Goal: Communication & Community: Answer question/provide support

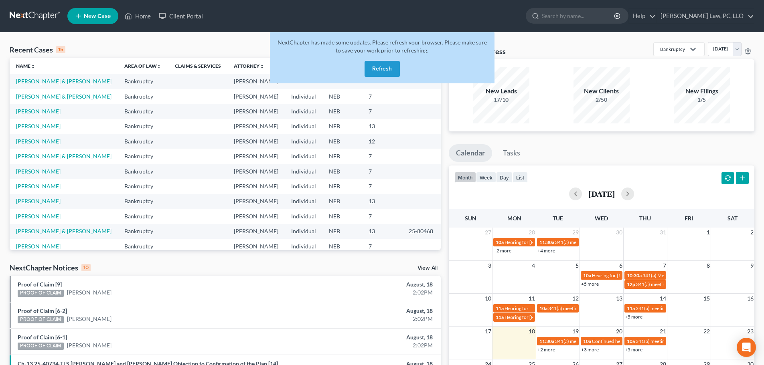
click at [383, 69] on button "Refresh" at bounding box center [382, 69] width 35 height 16
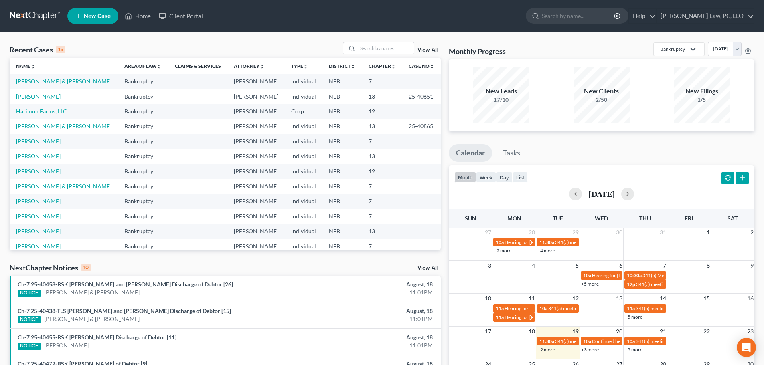
click at [56, 187] on link "[PERSON_NAME] & [PERSON_NAME]" at bounding box center [63, 186] width 95 height 7
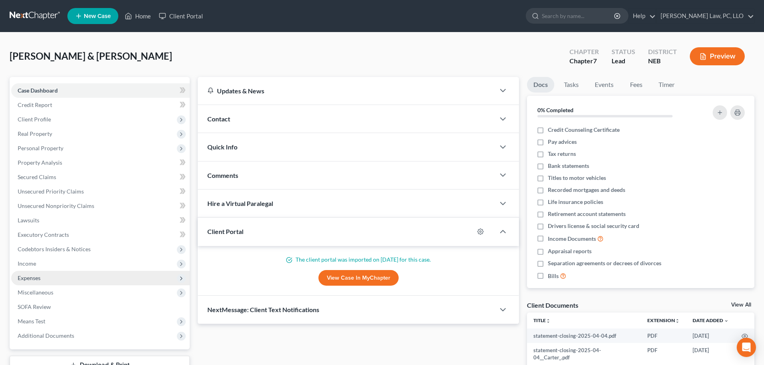
click at [32, 278] on span "Expenses" at bounding box center [29, 278] width 23 height 7
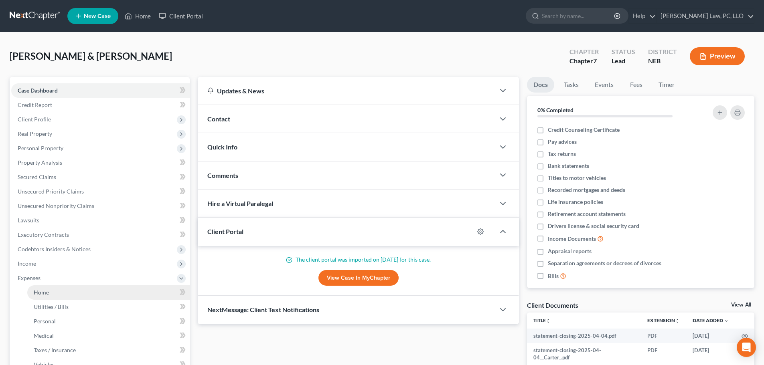
click at [42, 297] on link "Home" at bounding box center [108, 293] width 162 height 14
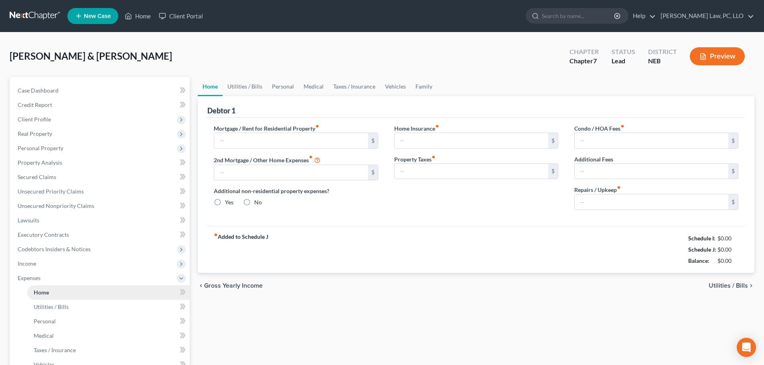
type input "2,849.00"
type input "0.00"
radio input "true"
type input "52.00"
type input "0.00"
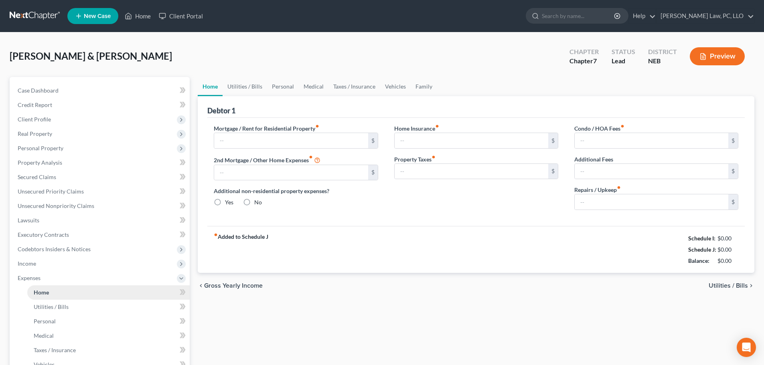
type input "0.00"
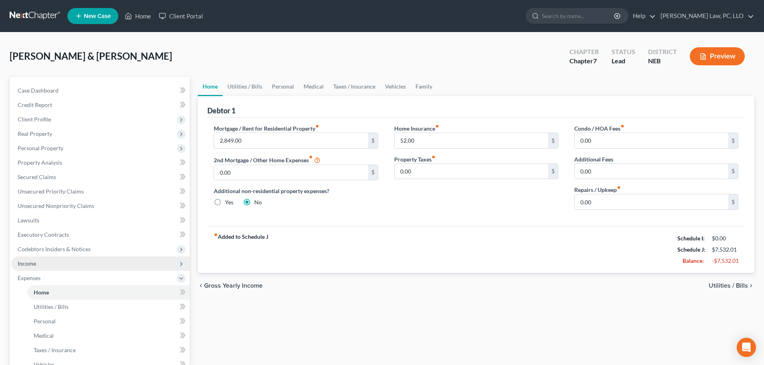
click at [41, 264] on span "Income" at bounding box center [100, 264] width 178 height 14
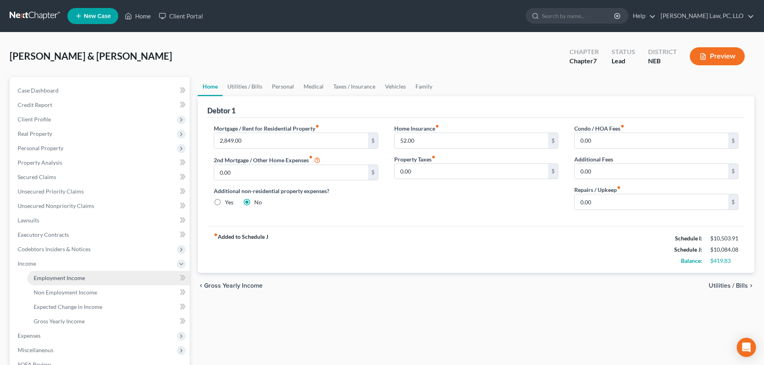
click at [38, 283] on link "Employment Income" at bounding box center [108, 278] width 162 height 14
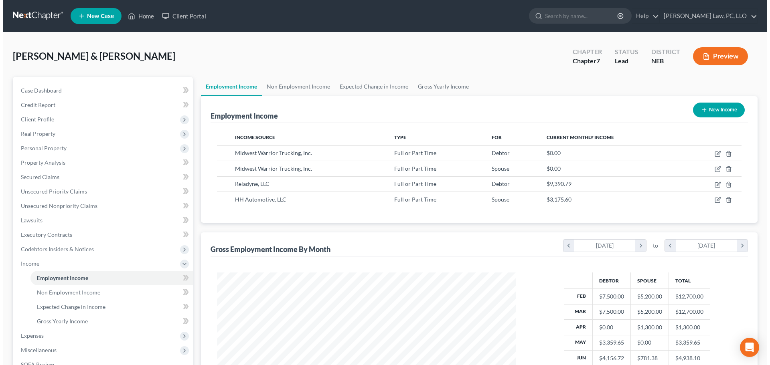
scroll to position [150, 315]
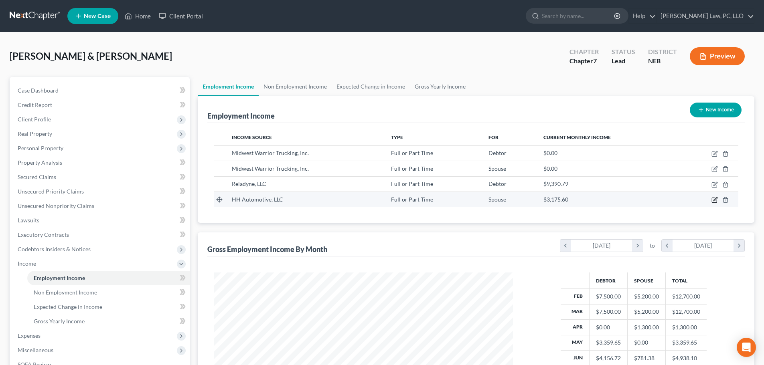
click at [715, 198] on icon "button" at bounding box center [715, 200] width 6 height 6
select select "0"
select select "30"
select select "3"
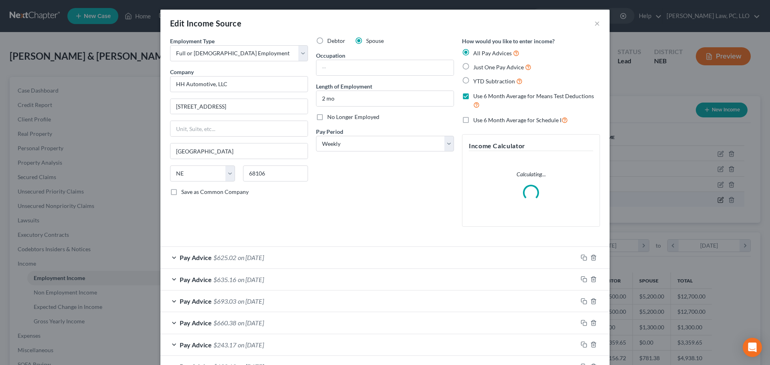
scroll to position [151, 318]
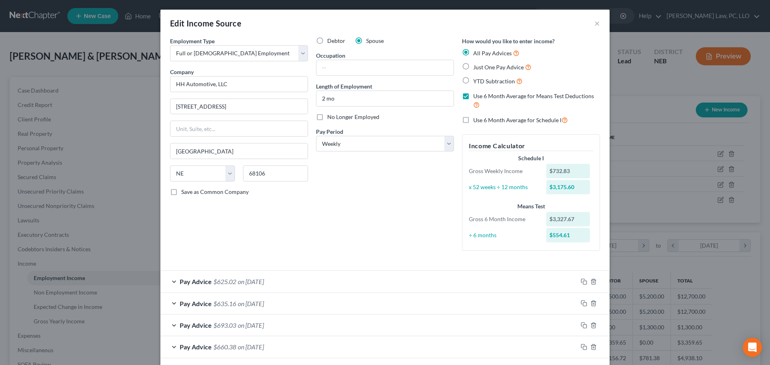
click at [316, 286] on div "Pay Advice $625.02 on [DATE]" at bounding box center [368, 281] width 417 height 21
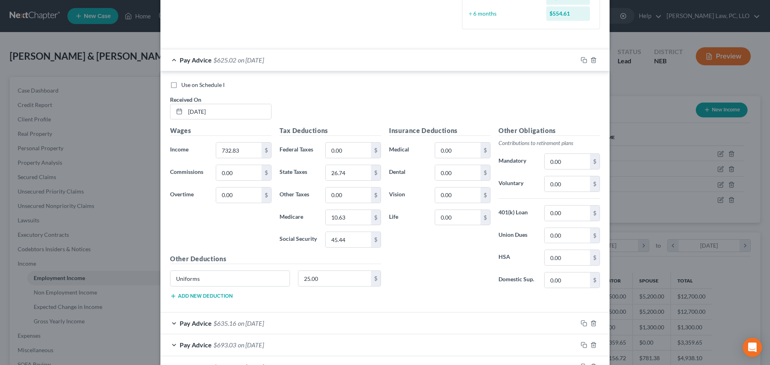
scroll to position [241, 0]
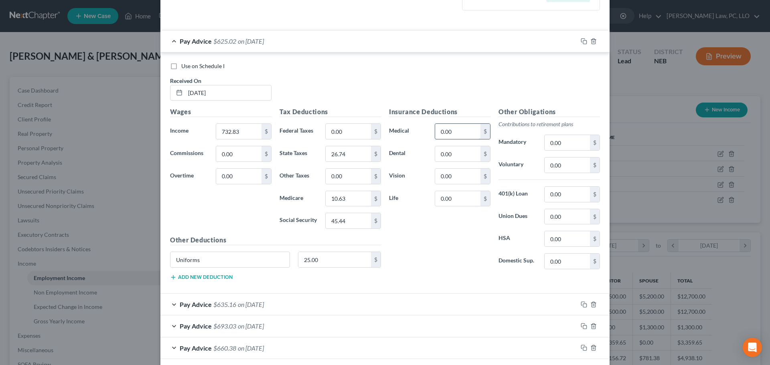
click at [457, 134] on input "0.00" at bounding box center [457, 131] width 45 height 15
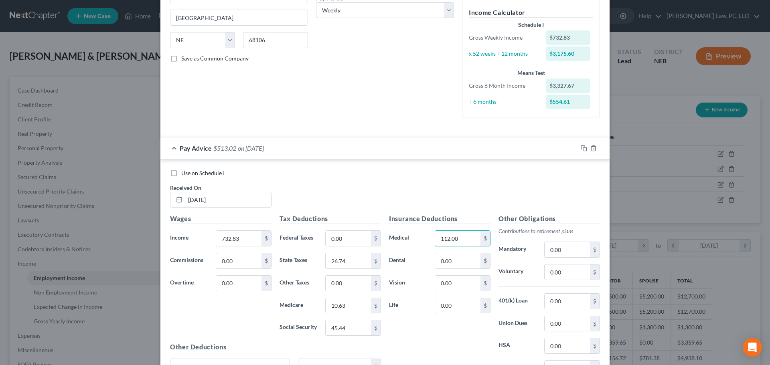
scroll to position [201, 0]
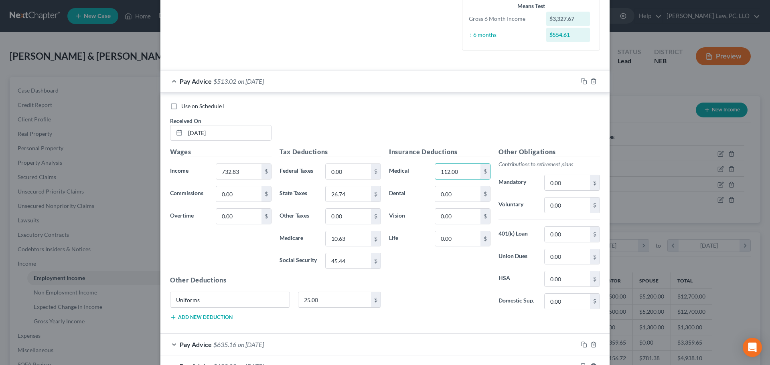
type input "112.00"
click at [445, 195] on input "0.00" at bounding box center [457, 194] width 45 height 15
type input "60.00"
click at [171, 82] on div "Pay Advice $453.02 on [DATE]" at bounding box center [368, 81] width 417 height 21
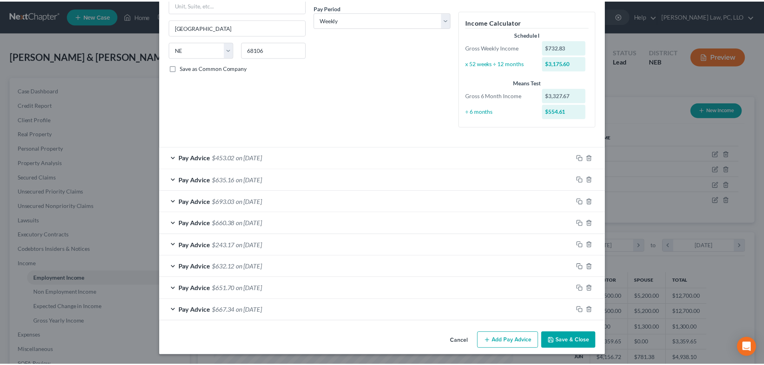
scroll to position [124, 0]
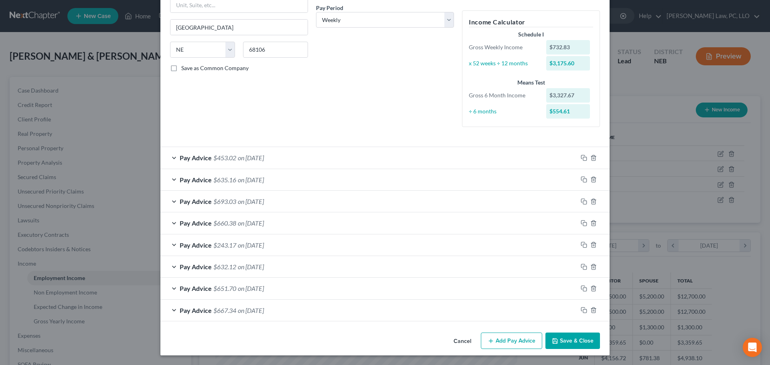
click at [564, 344] on button "Save & Close" at bounding box center [573, 341] width 55 height 17
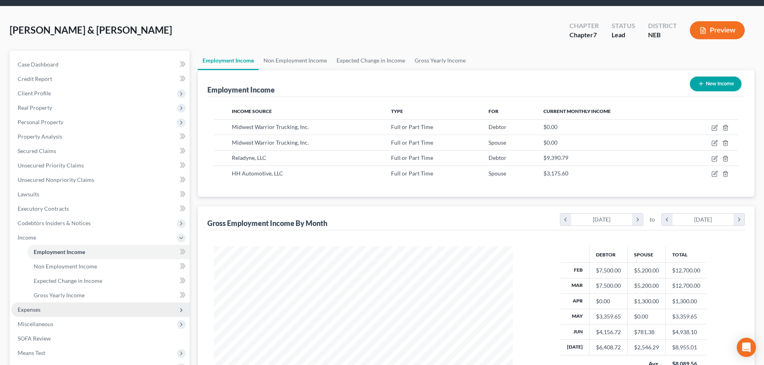
scroll to position [40, 0]
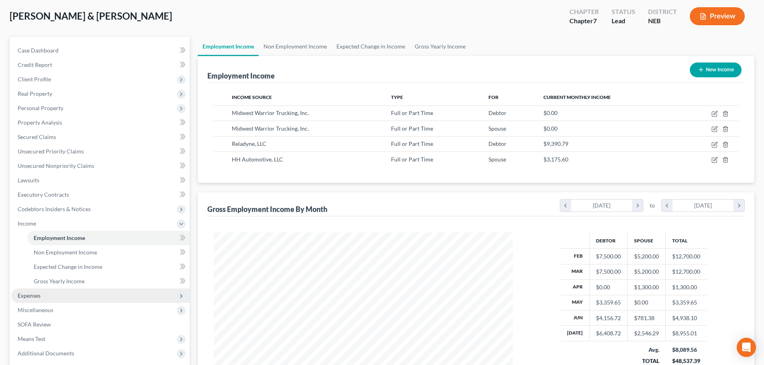
click at [45, 296] on span "Expenses" at bounding box center [100, 296] width 178 height 14
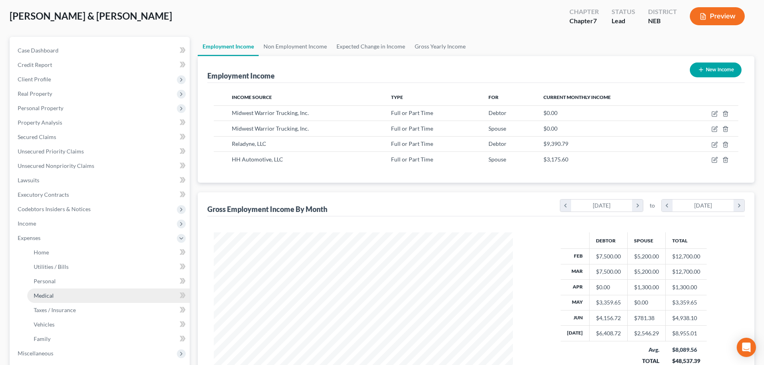
click at [47, 297] on span "Medical" at bounding box center [44, 295] width 20 height 7
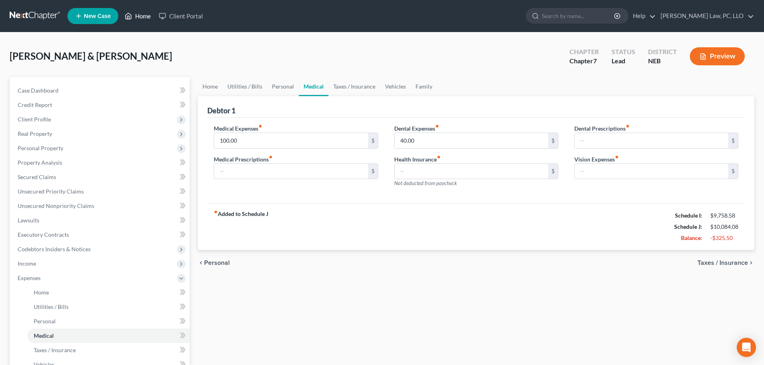
click at [139, 17] on link "Home" at bounding box center [138, 16] width 34 height 14
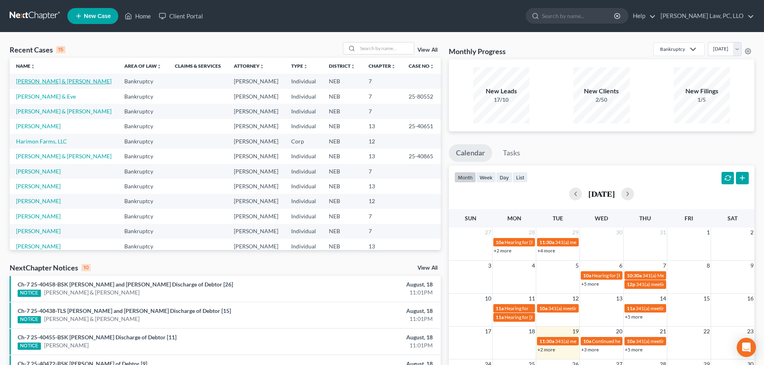
click at [64, 83] on link "[PERSON_NAME] & [PERSON_NAME]" at bounding box center [63, 81] width 95 height 7
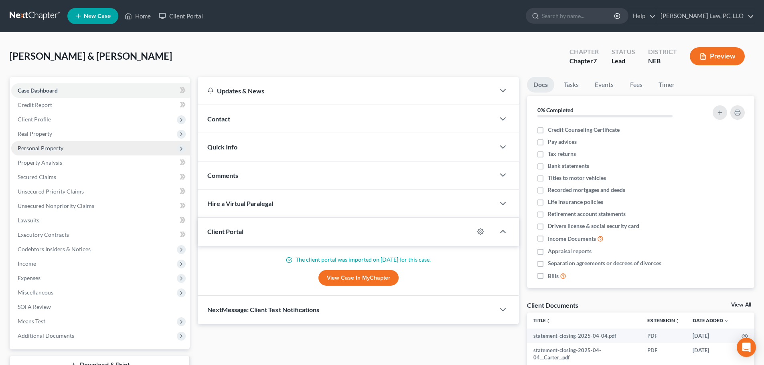
click at [72, 144] on span "Personal Property" at bounding box center [100, 148] width 178 height 14
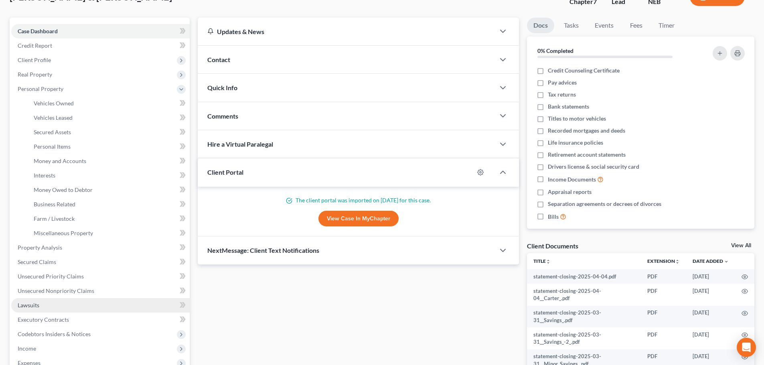
scroll to position [40, 0]
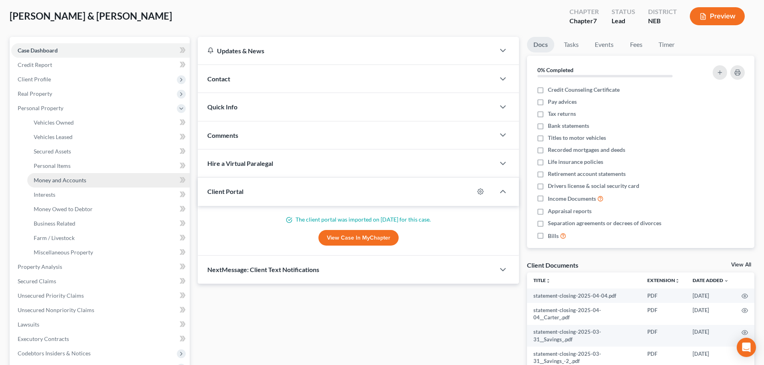
click at [93, 178] on link "Money and Accounts" at bounding box center [108, 180] width 162 height 14
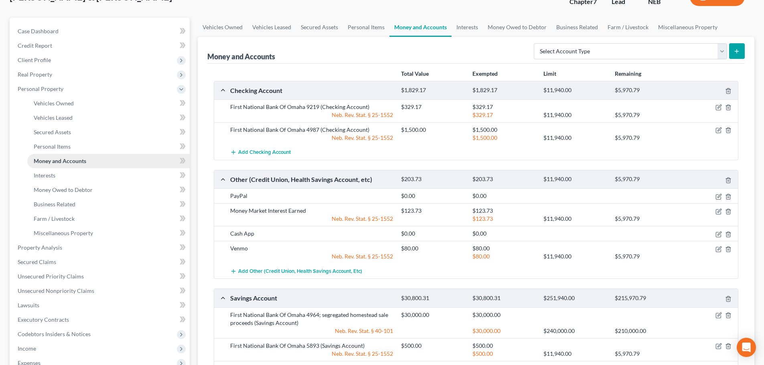
scroll to position [40, 0]
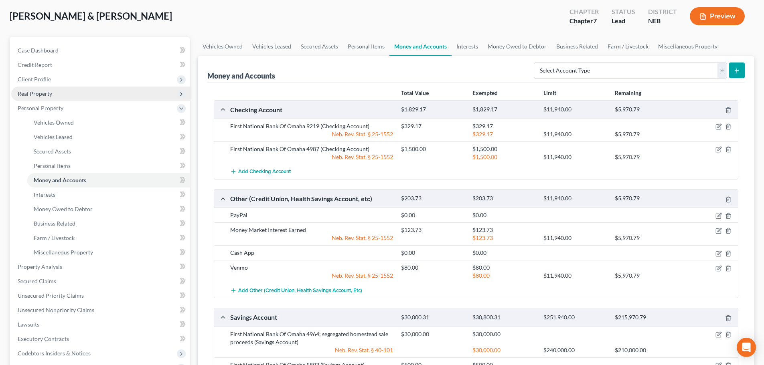
click at [66, 90] on span "Real Property" at bounding box center [100, 94] width 178 height 14
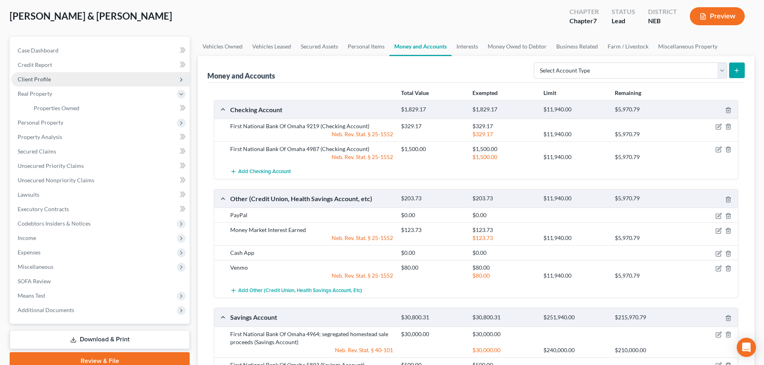
click at [49, 84] on span "Client Profile" at bounding box center [100, 79] width 178 height 14
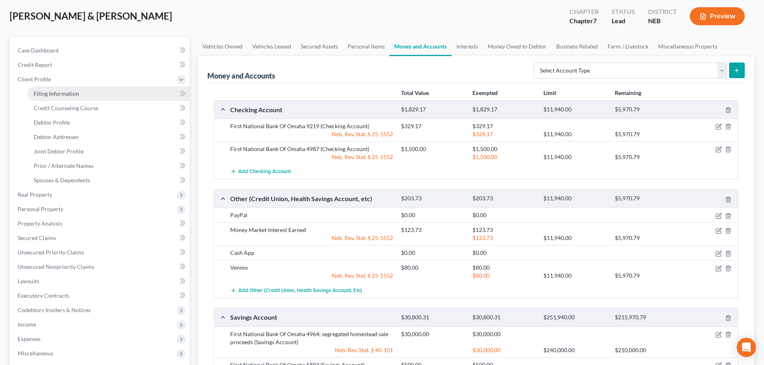
click at [61, 91] on span "Filing Information" at bounding box center [56, 93] width 45 height 7
select select "0"
select select "3"
select select "1"
select select "0"
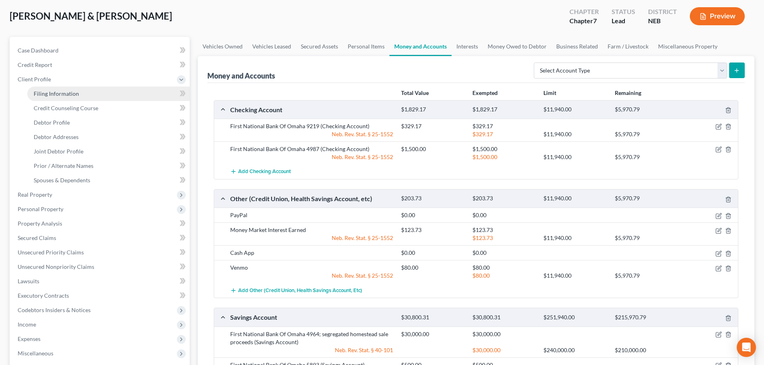
select select "30"
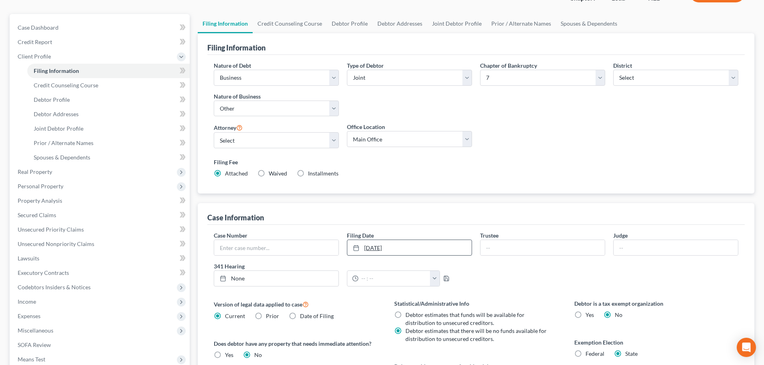
scroll to position [80, 0]
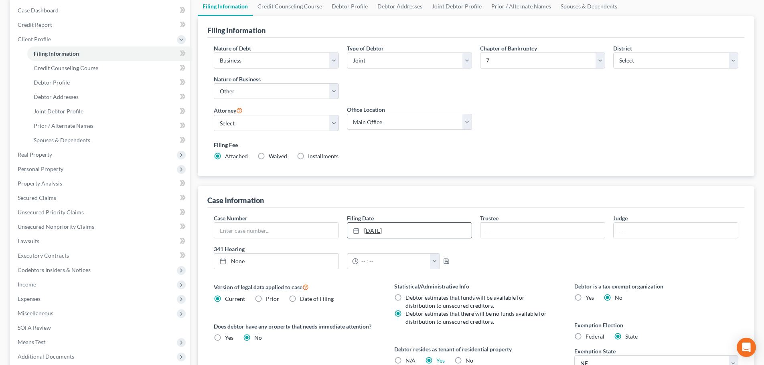
click at [434, 231] on link "[DATE]" at bounding box center [409, 230] width 124 height 15
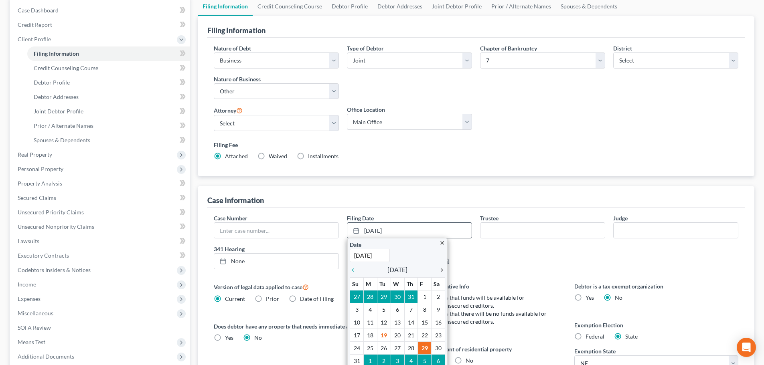
click at [442, 270] on icon "chevron_right" at bounding box center [440, 270] width 10 height 6
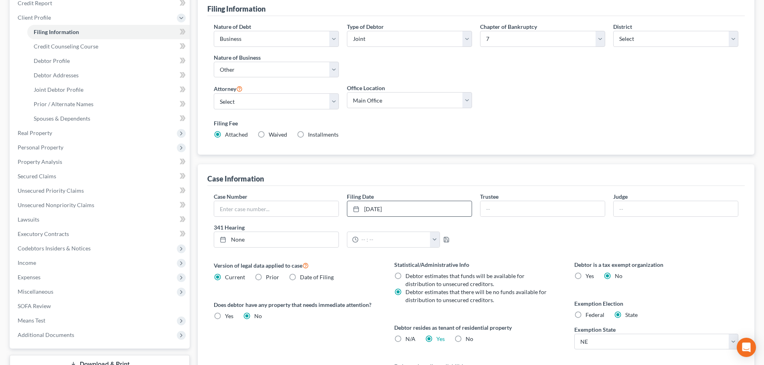
scroll to position [120, 0]
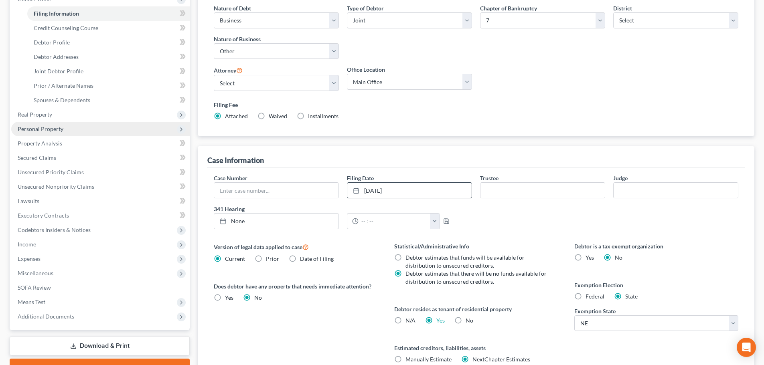
click at [63, 126] on span "Personal Property" at bounding box center [100, 129] width 178 height 14
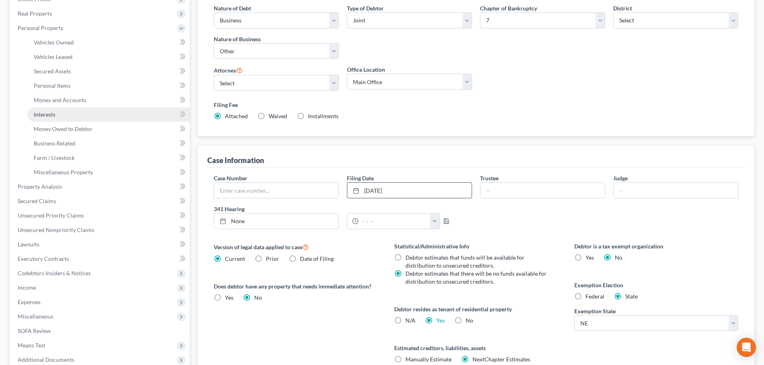
click at [69, 116] on link "Interests" at bounding box center [108, 114] width 162 height 14
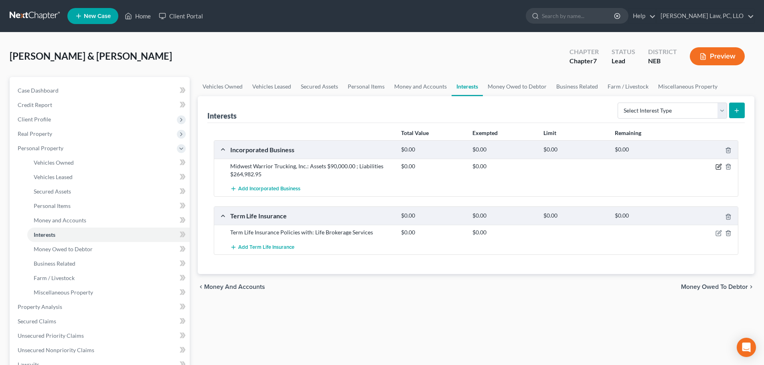
click at [720, 165] on icon "button" at bounding box center [719, 167] width 6 height 6
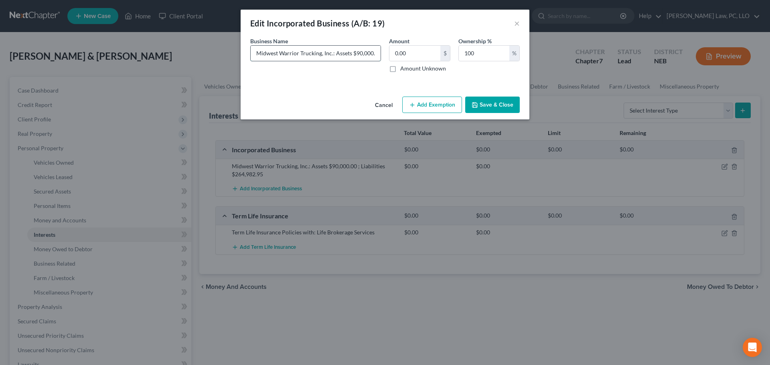
click at [371, 55] on input "Midwest Warrior Trucking, Inc.: Assets $90,000.00 ; Liabilities $264,982.95" at bounding box center [316, 53] width 130 height 15
type input "Midwest Warrior Trucking, Inc.: Assets $0.00 ; Liabilities $264,982.95"
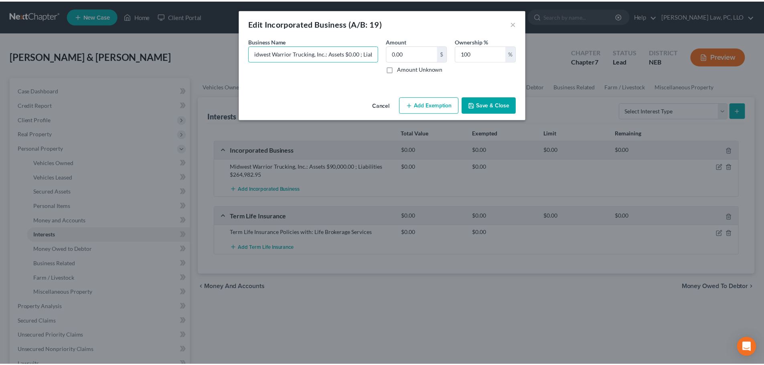
scroll to position [0, 0]
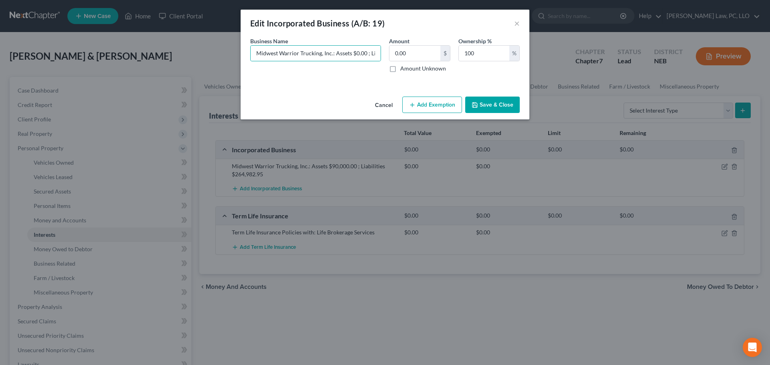
click at [481, 106] on button "Save & Close" at bounding box center [492, 105] width 55 height 17
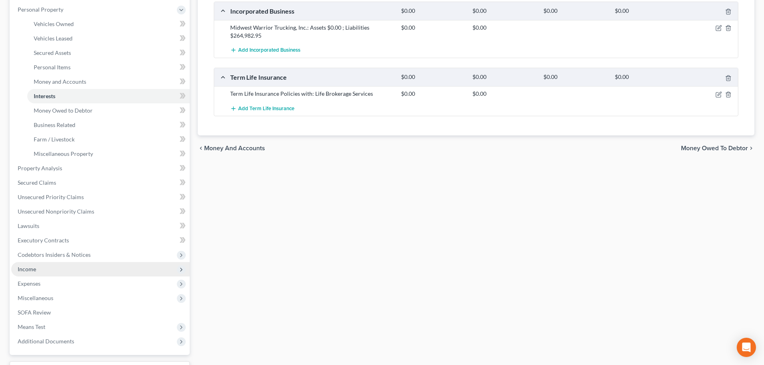
scroll to position [160, 0]
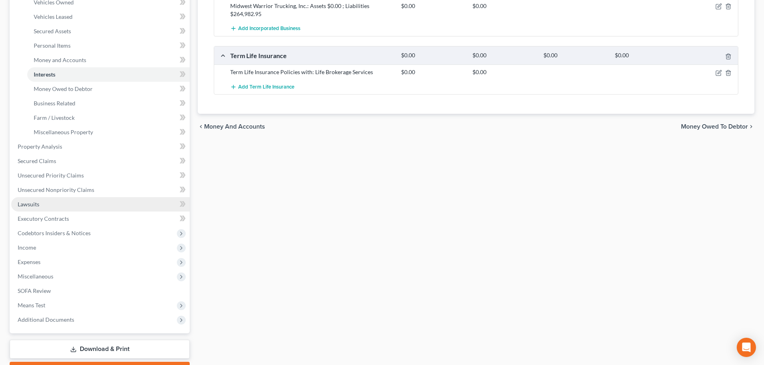
click at [41, 207] on link "Lawsuits" at bounding box center [100, 204] width 178 height 14
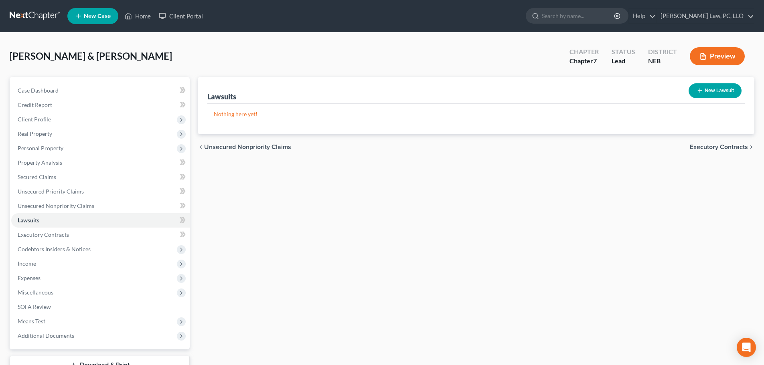
click at [697, 93] on icon "button" at bounding box center [700, 90] width 6 height 6
select select "0"
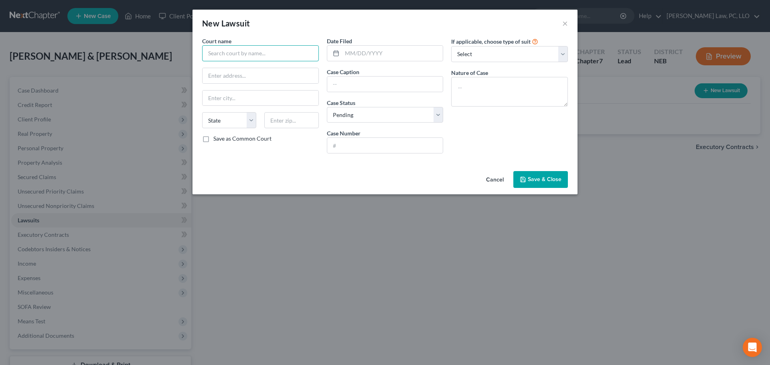
click at [246, 49] on input "text" at bounding box center [260, 53] width 117 height 16
type input "District Court of [GEOGRAPHIC_DATA]"
select select "30"
type input "[DATE]"
type input "American National Bank"
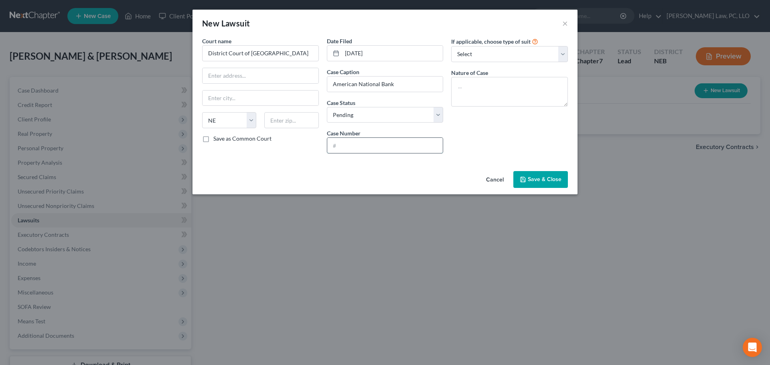
drag, startPoint x: 339, startPoint y: 146, endPoint x: 333, endPoint y: 146, distance: 6.0
click at [337, 146] on input "text" at bounding box center [385, 145] width 116 height 15
type input "CI 25-0252"
type textarea "Contract"
click at [496, 60] on select "Select Repossession Garnishment Foreclosure Attached, Seized, Or Levied Other" at bounding box center [509, 54] width 117 height 16
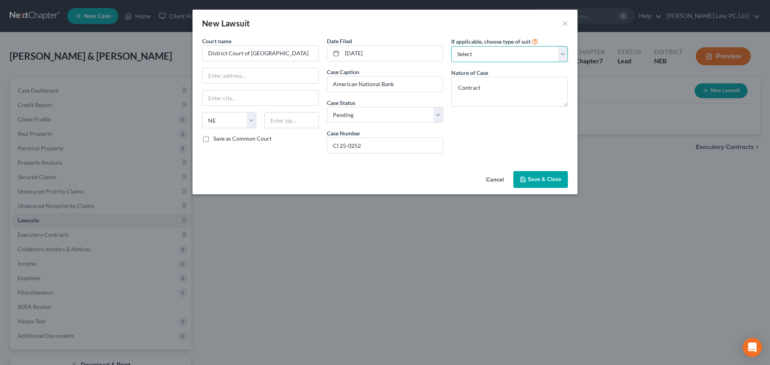
select select "4"
click at [451, 46] on select "Select Repossession Garnishment Foreclosure Attached, Seized, Or Levied Other" at bounding box center [509, 54] width 117 height 16
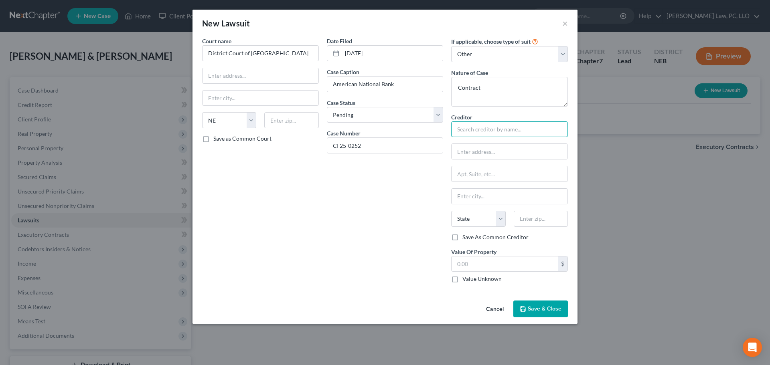
click at [478, 133] on input "text" at bounding box center [509, 130] width 117 height 16
type input "American National Bank"
click at [501, 144] on div "American National Bank" at bounding box center [499, 143] width 83 height 8
type input "[STREET_ADDRESS]"
type input "[GEOGRAPHIC_DATA]"
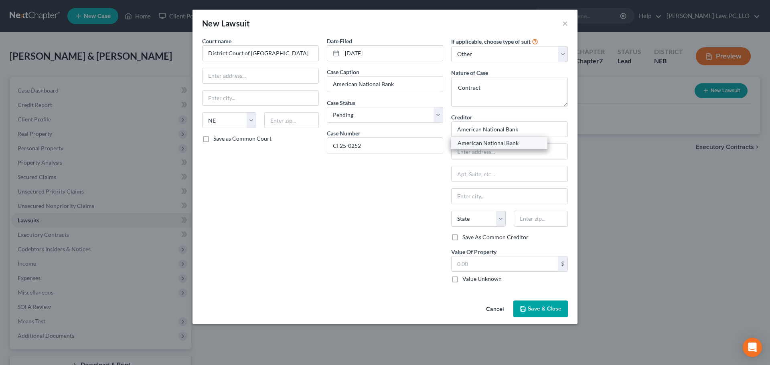
select select "30"
type input "68114"
click at [535, 310] on span "Save & Close" at bounding box center [545, 309] width 34 height 7
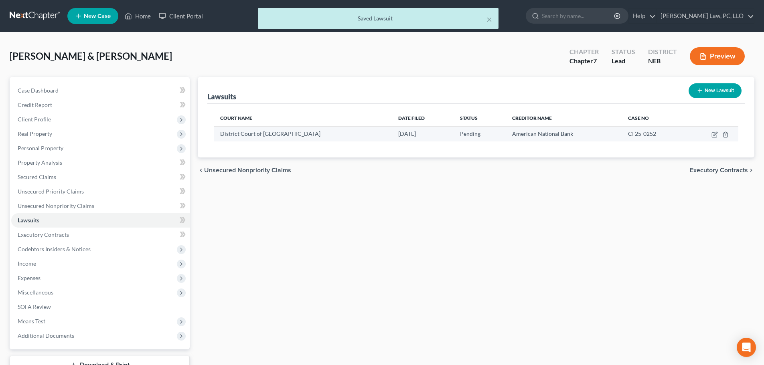
click at [711, 136] on td at bounding box center [712, 133] width 53 height 15
click at [716, 135] on icon "button" at bounding box center [716, 134] width 4 height 4
select select "30"
select select "0"
select select "4"
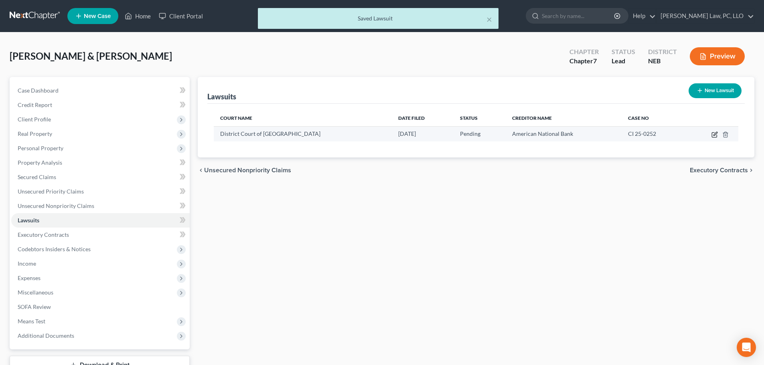
select select "30"
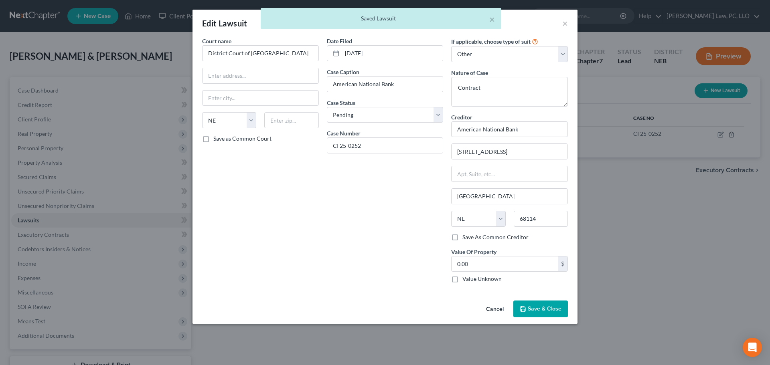
click at [490, 281] on label "Value Unknown" at bounding box center [481, 279] width 39 height 8
click at [471, 280] on input "Value Unknown" at bounding box center [468, 277] width 5 height 5
checkbox input "true"
click at [544, 309] on span "Save & Close" at bounding box center [545, 309] width 34 height 7
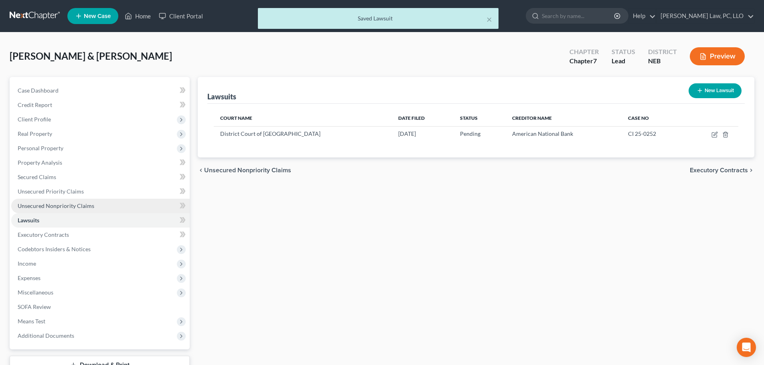
click at [62, 208] on span "Unsecured Nonpriority Claims" at bounding box center [56, 206] width 77 height 7
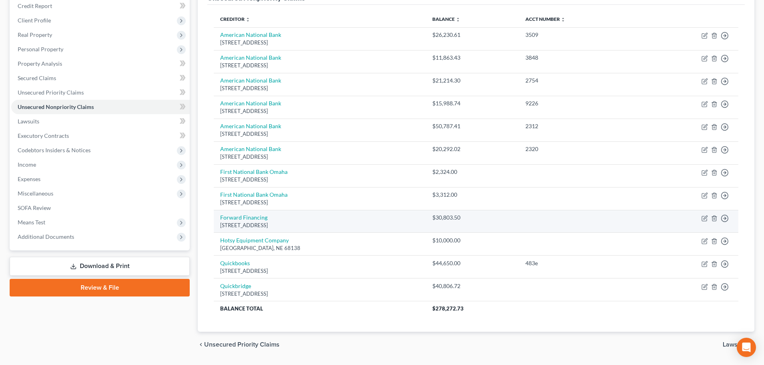
scroll to position [80, 0]
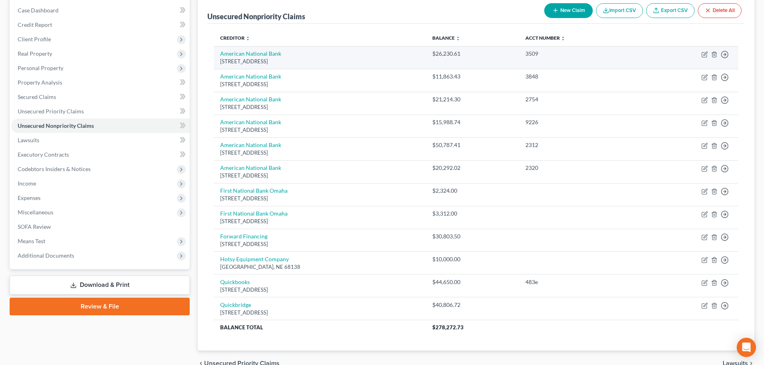
click at [495, 61] on td "$26,230.61" at bounding box center [472, 57] width 93 height 23
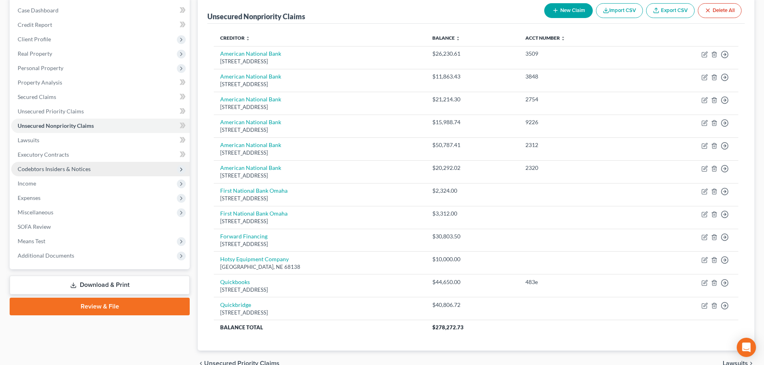
click at [47, 171] on span "Codebtors Insiders & Notices" at bounding box center [54, 169] width 73 height 7
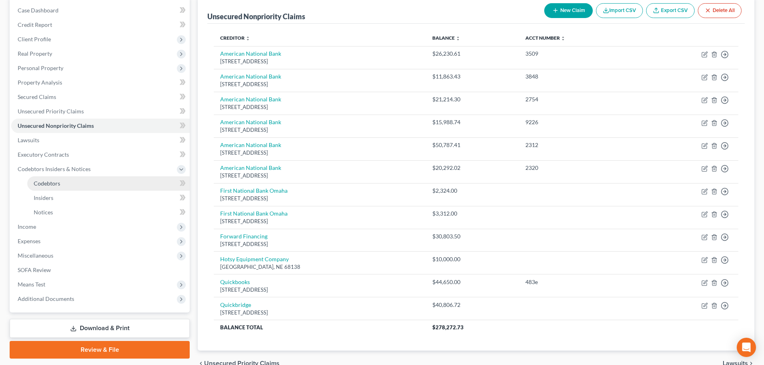
click at [50, 183] on span "Codebtors" at bounding box center [47, 183] width 26 height 7
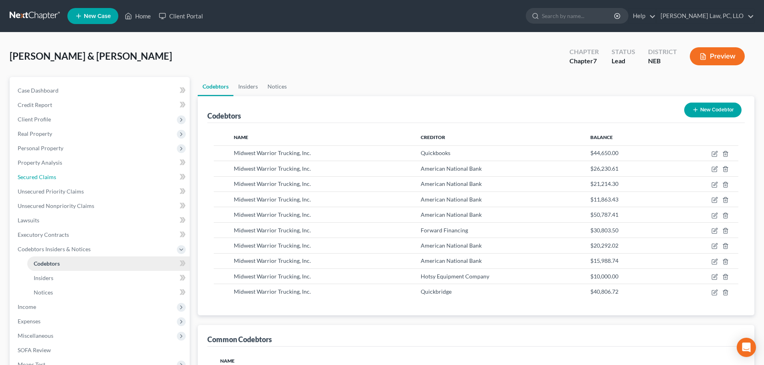
click at [50, 183] on link "Secured Claims" at bounding box center [100, 177] width 178 height 14
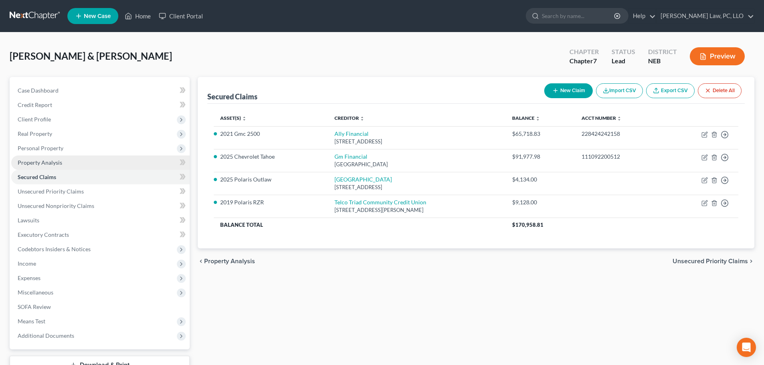
click at [47, 165] on span "Property Analysis" at bounding box center [40, 162] width 45 height 7
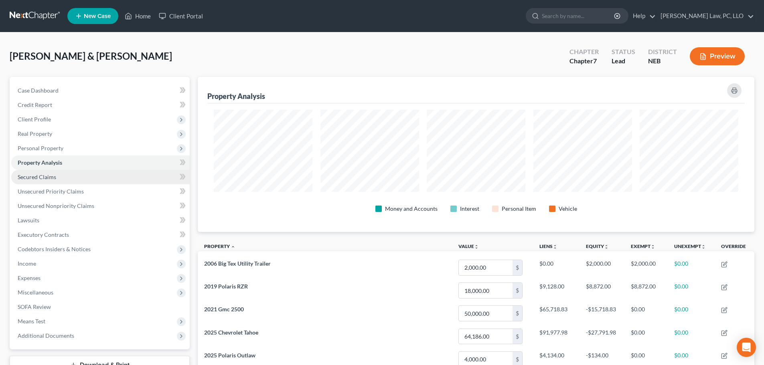
click at [35, 180] on span "Secured Claims" at bounding box center [37, 177] width 39 height 7
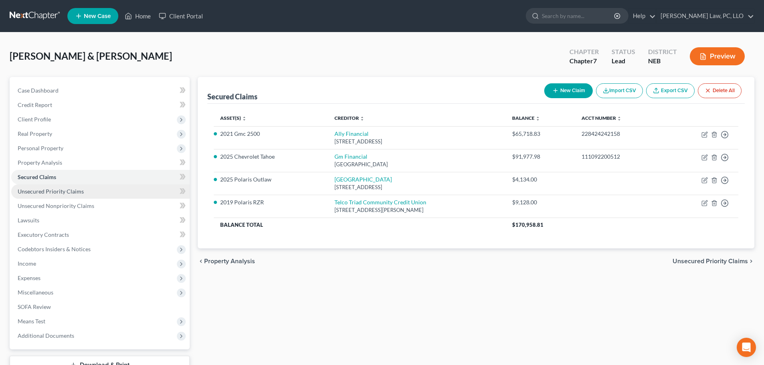
click at [53, 193] on span "Unsecured Priority Claims" at bounding box center [51, 191] width 66 height 7
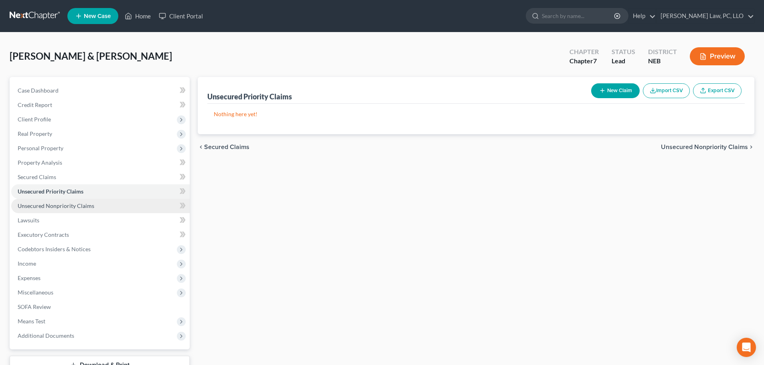
click at [49, 207] on span "Unsecured Nonpriority Claims" at bounding box center [56, 206] width 77 height 7
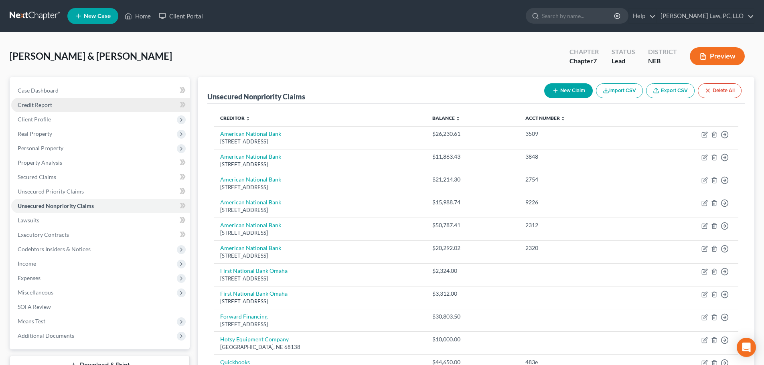
click at [41, 100] on link "Credit Report" at bounding box center [100, 105] width 178 height 14
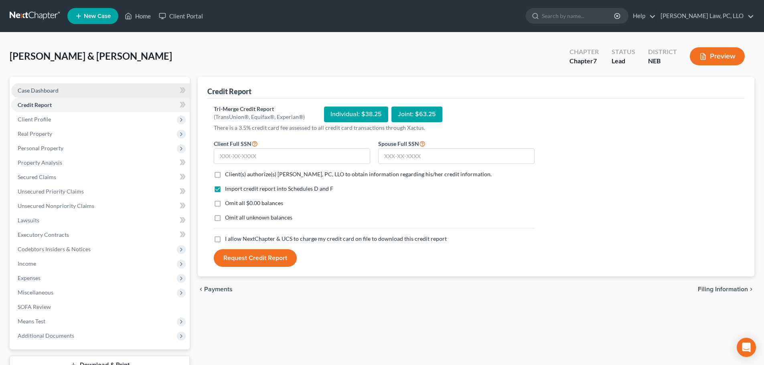
click at [45, 94] on link "Case Dashboard" at bounding box center [100, 90] width 178 height 14
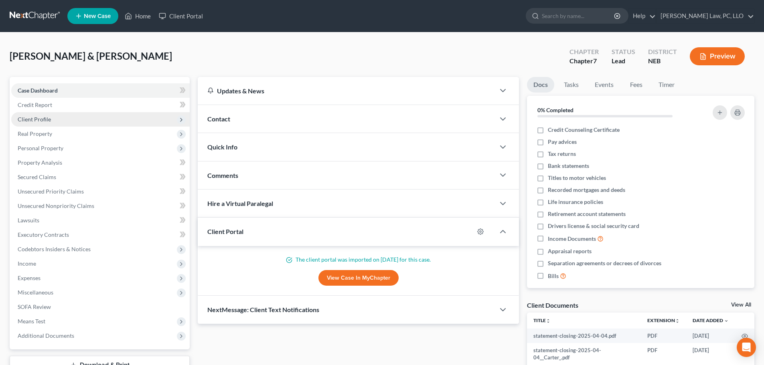
click at [43, 122] on span "Client Profile" at bounding box center [34, 119] width 33 height 7
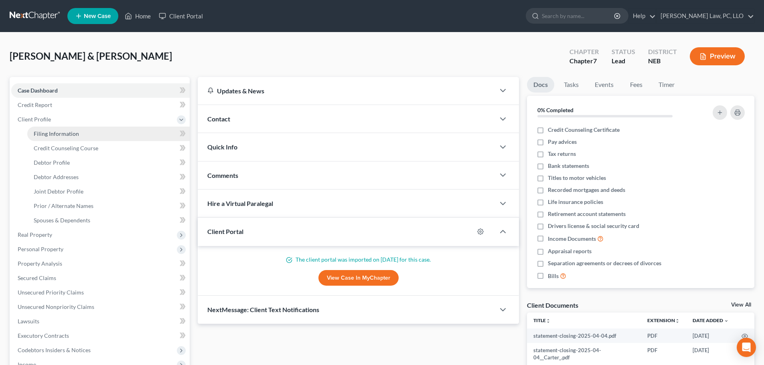
click at [45, 133] on span "Filing Information" at bounding box center [56, 133] width 45 height 7
select select "0"
select select "3"
select select "1"
select select "0"
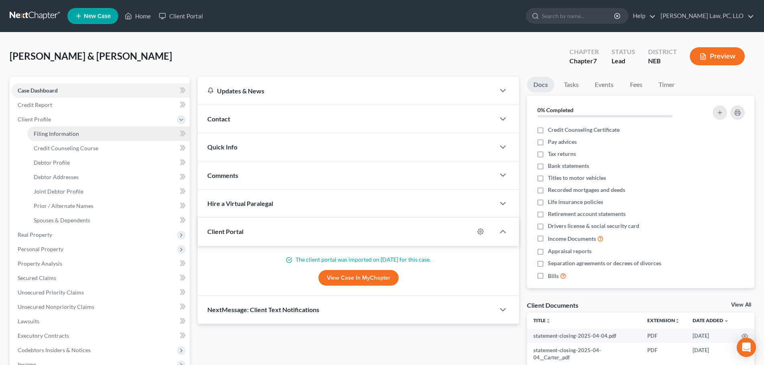
select select "48"
select select "0"
select select "30"
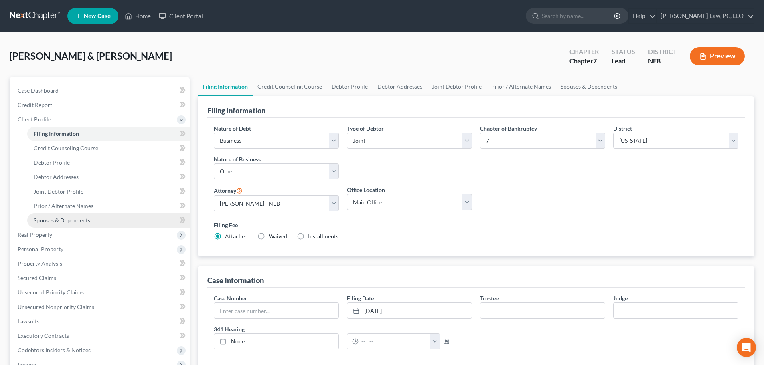
click at [58, 219] on span "Spouses & Dependents" at bounding box center [62, 220] width 57 height 7
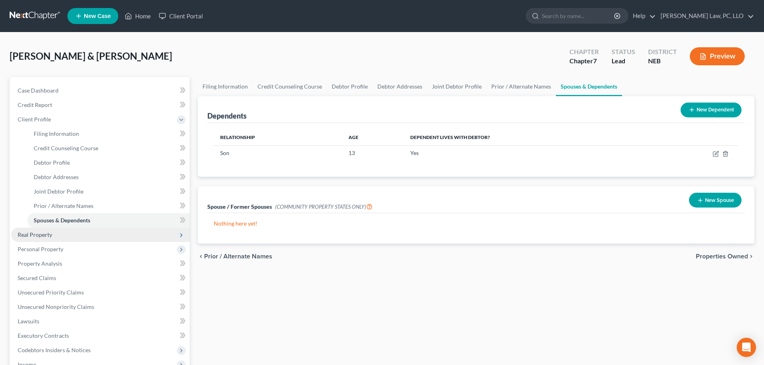
click at [21, 230] on span "Real Property" at bounding box center [100, 235] width 178 height 14
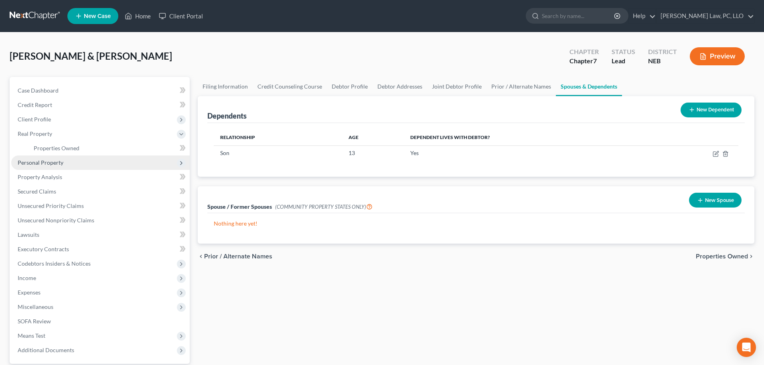
click at [51, 162] on span "Personal Property" at bounding box center [41, 162] width 46 height 7
click at [54, 167] on link "Vehicles Owned" at bounding box center [108, 163] width 162 height 14
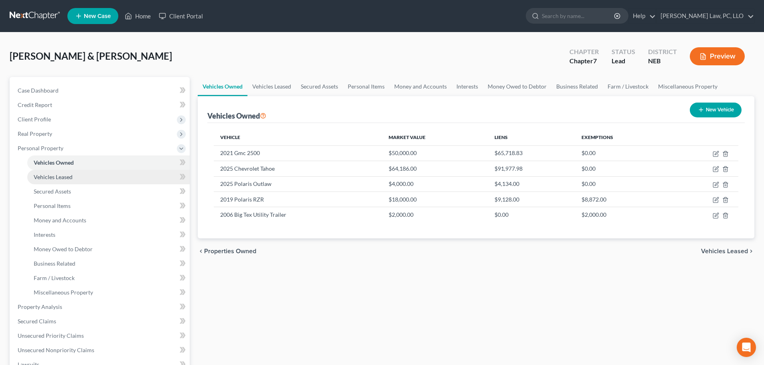
click at [54, 171] on link "Vehicles Leased" at bounding box center [108, 177] width 162 height 14
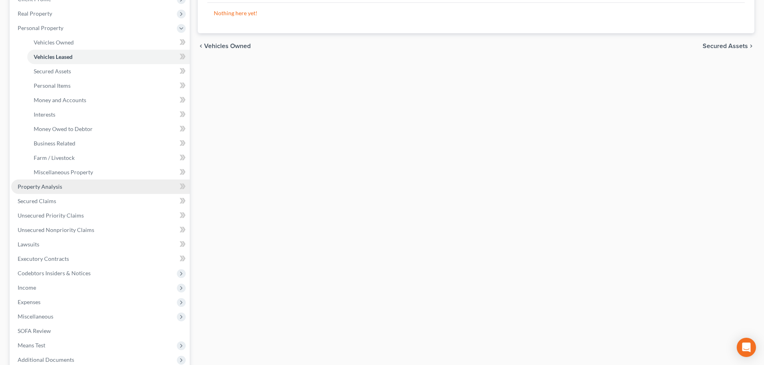
click at [60, 190] on link "Property Analysis" at bounding box center [100, 187] width 178 height 14
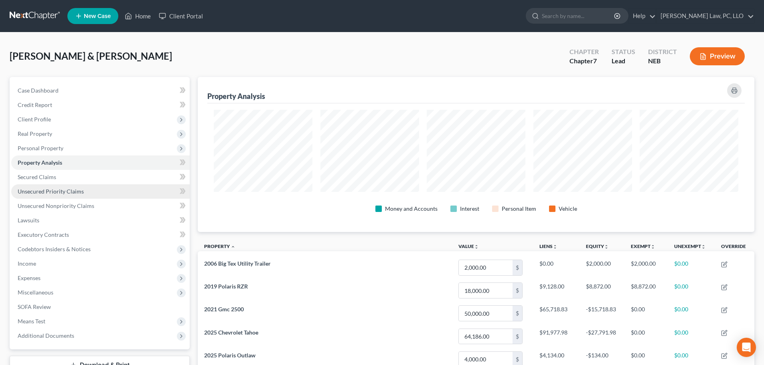
click at [28, 196] on link "Unsecured Priority Claims" at bounding box center [100, 192] width 178 height 14
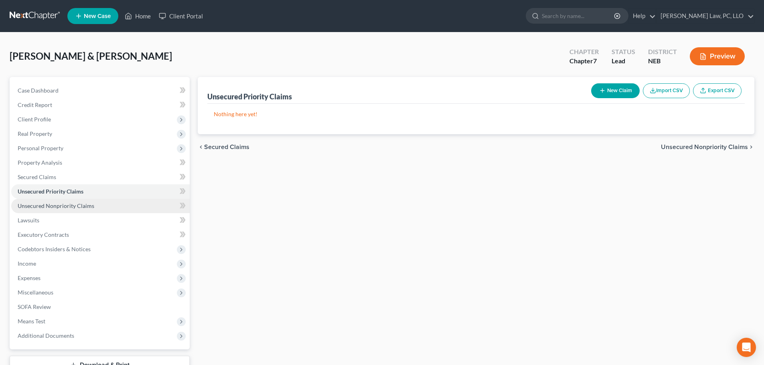
click at [43, 207] on span "Unsecured Nonpriority Claims" at bounding box center [56, 206] width 77 height 7
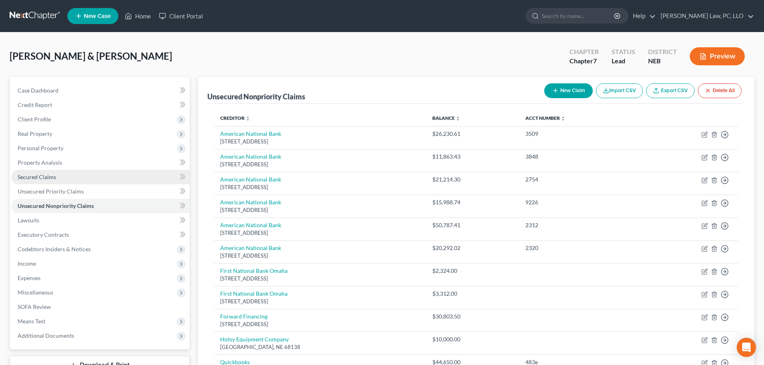
click at [50, 178] on span "Secured Claims" at bounding box center [37, 177] width 39 height 7
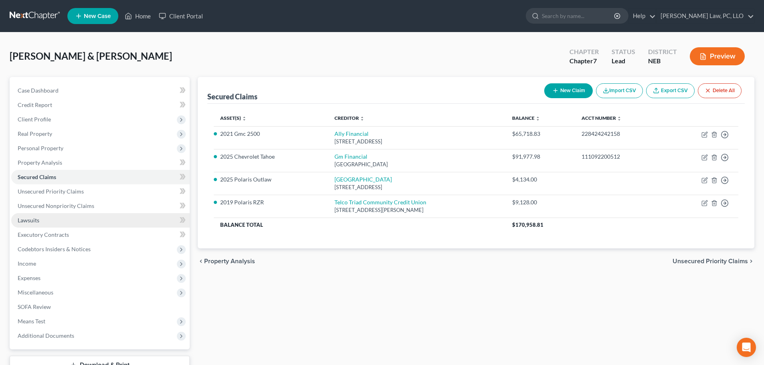
click at [49, 219] on link "Lawsuits" at bounding box center [100, 220] width 178 height 14
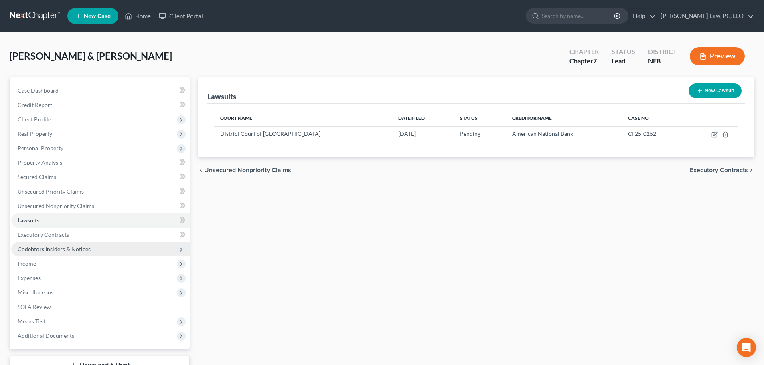
click at [37, 254] on span "Codebtors Insiders & Notices" at bounding box center [100, 249] width 178 height 14
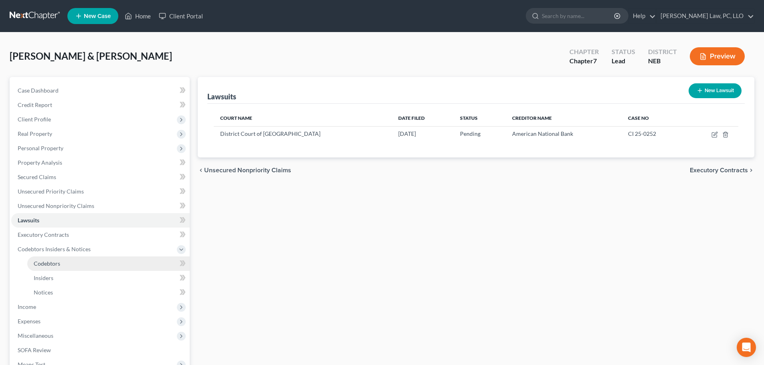
click at [41, 267] on span "Codebtors" at bounding box center [47, 263] width 26 height 7
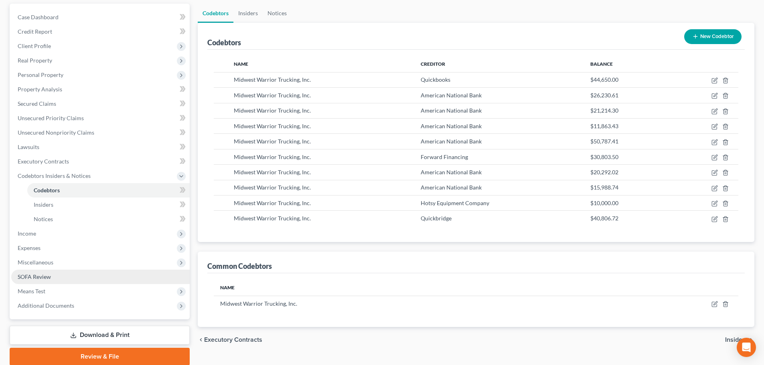
scroll to position [80, 0]
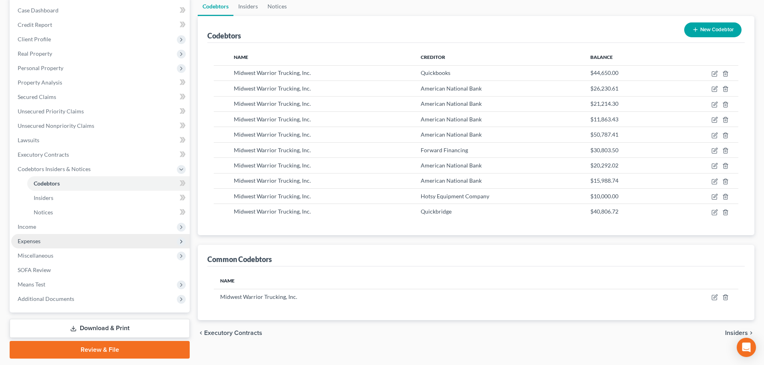
click at [22, 244] on span "Expenses" at bounding box center [29, 241] width 23 height 7
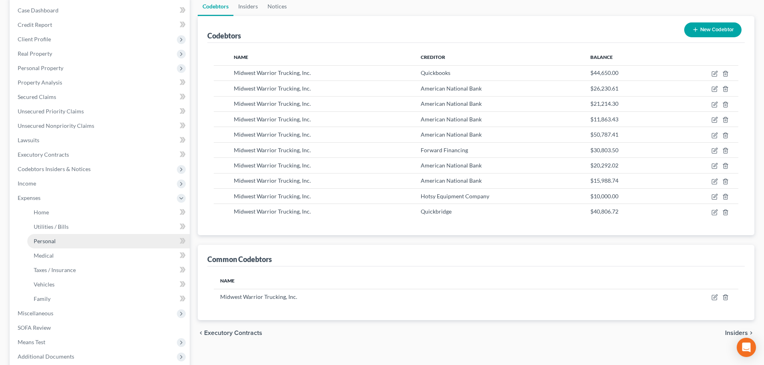
click at [31, 244] on link "Personal" at bounding box center [108, 241] width 162 height 14
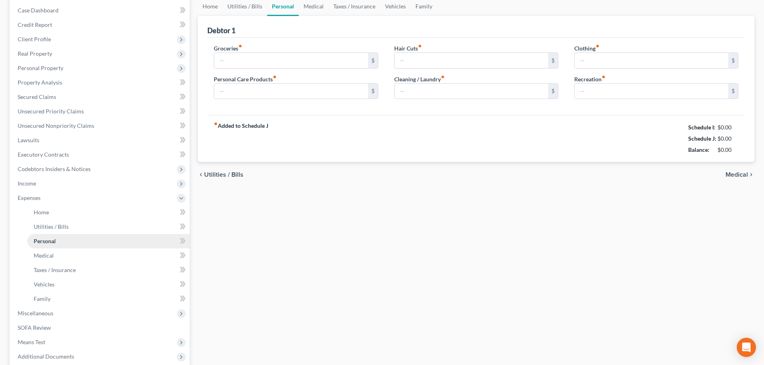
type input "1,100.00"
type input "0.00"
type input "125.00"
type input "20.00"
type input "175.00"
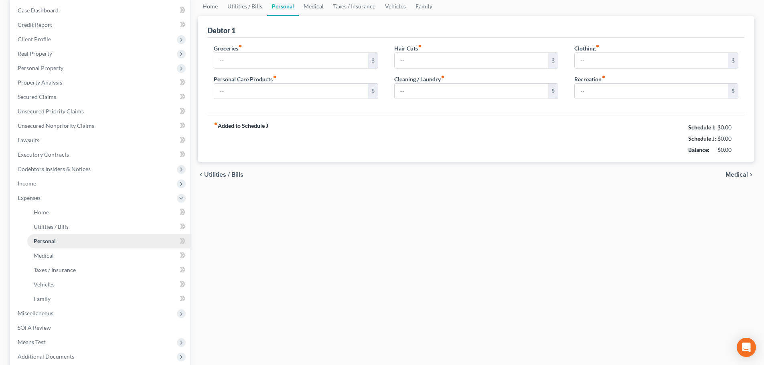
type input "0.00"
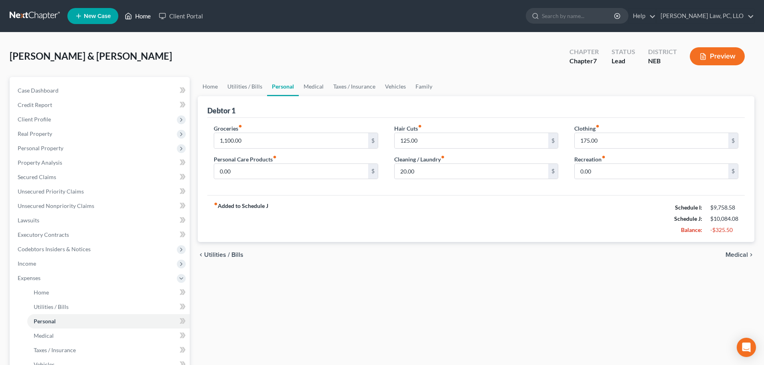
click at [143, 18] on link "Home" at bounding box center [138, 16] width 34 height 14
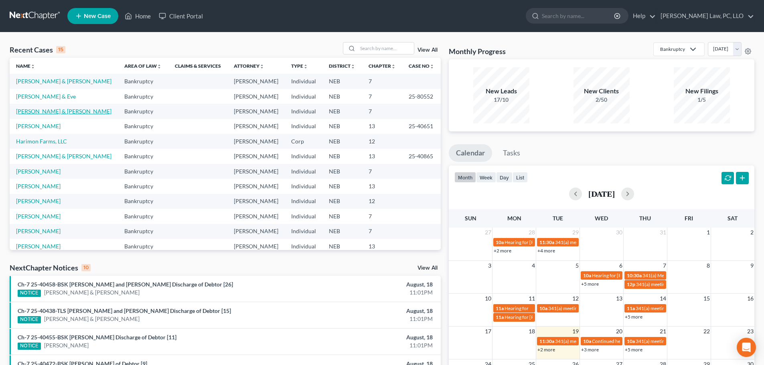
click at [56, 114] on link "[PERSON_NAME] & [PERSON_NAME]" at bounding box center [63, 111] width 95 height 7
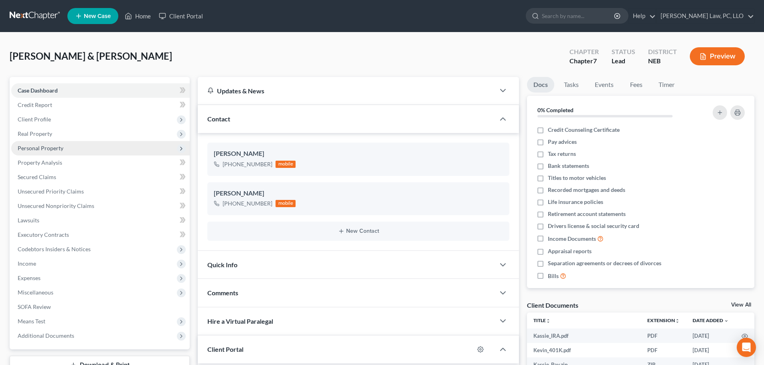
scroll to position [108, 0]
click at [46, 145] on span "Personal Property" at bounding box center [41, 148] width 46 height 7
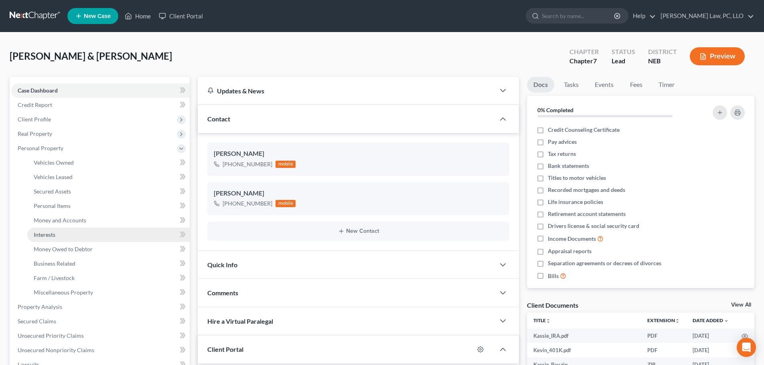
click at [51, 235] on span "Interests" at bounding box center [45, 234] width 22 height 7
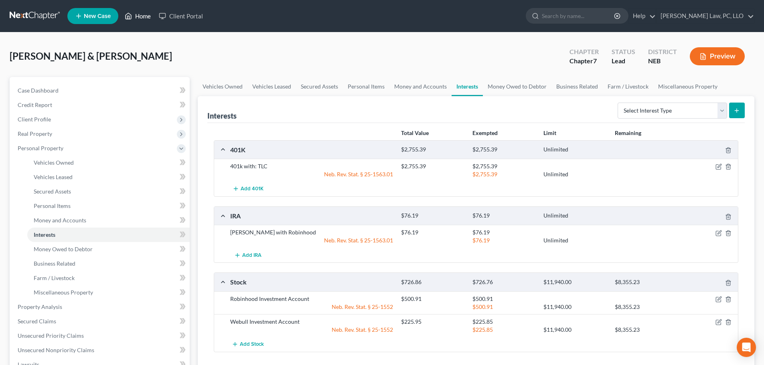
click at [145, 16] on link "Home" at bounding box center [138, 16] width 34 height 14
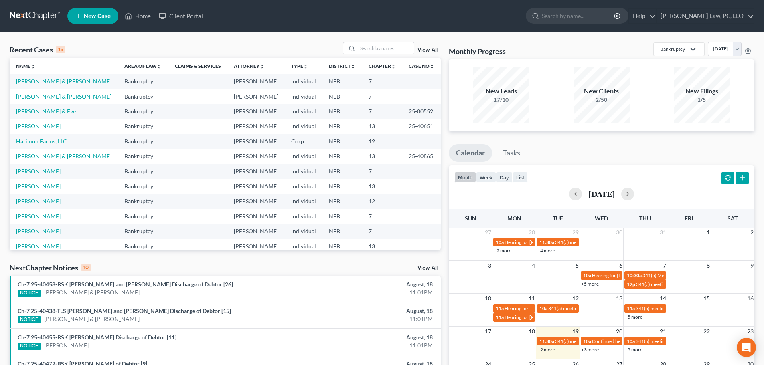
click at [33, 187] on link "[PERSON_NAME]" at bounding box center [38, 186] width 45 height 7
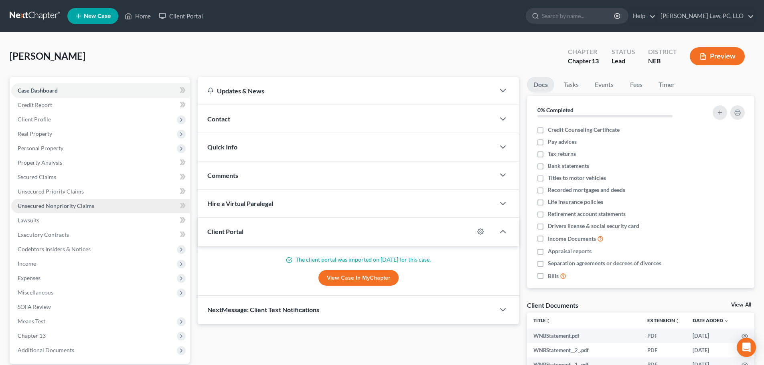
click at [49, 208] on span "Unsecured Nonpriority Claims" at bounding box center [56, 206] width 77 height 7
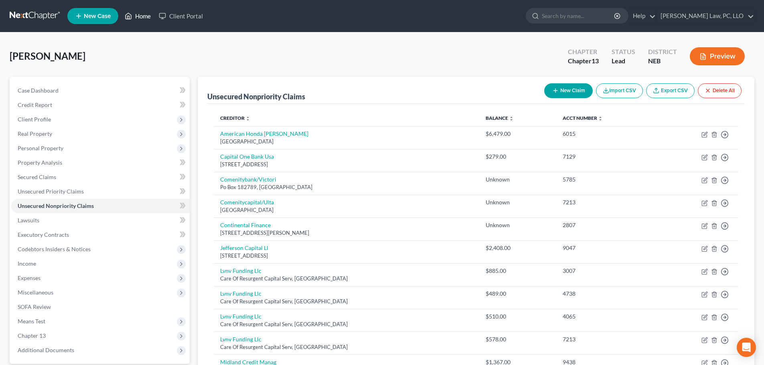
drag, startPoint x: 133, startPoint y: 13, endPoint x: 141, endPoint y: 24, distance: 12.9
click at [133, 13] on link "Home" at bounding box center [138, 16] width 34 height 14
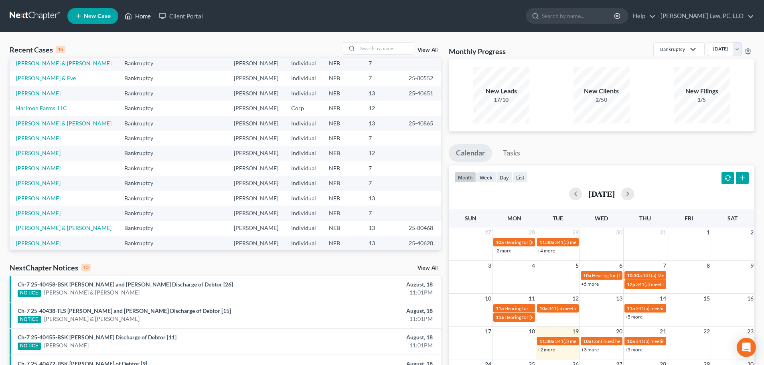
scroll to position [55, 0]
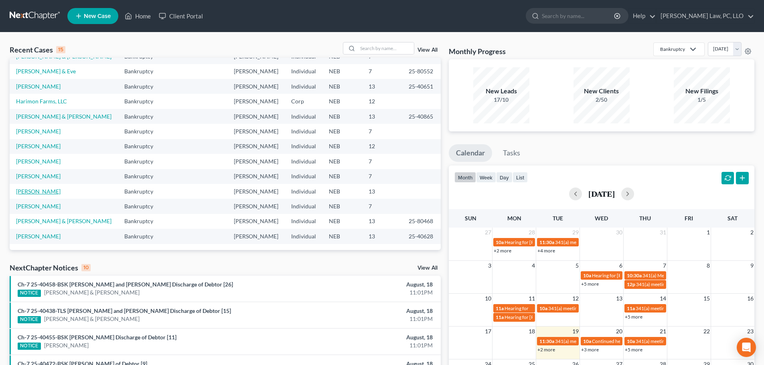
click at [26, 193] on link "[PERSON_NAME]" at bounding box center [38, 191] width 45 height 7
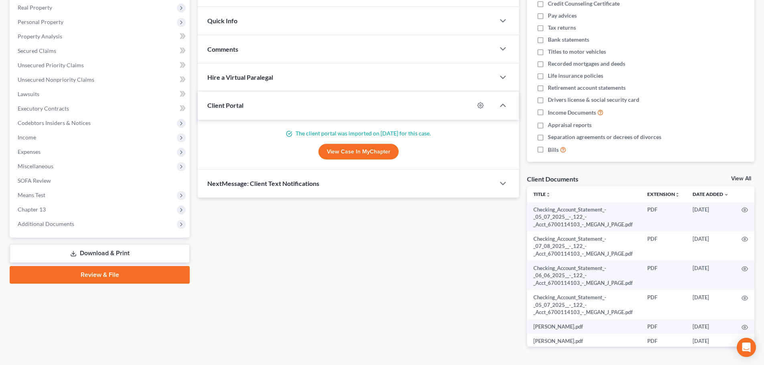
scroll to position [151, 0]
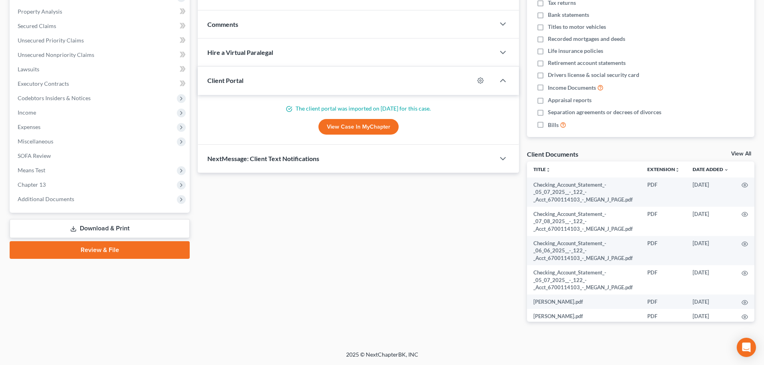
click at [276, 153] on div "NextMessage: Client Text Notifications" at bounding box center [346, 159] width 297 height 28
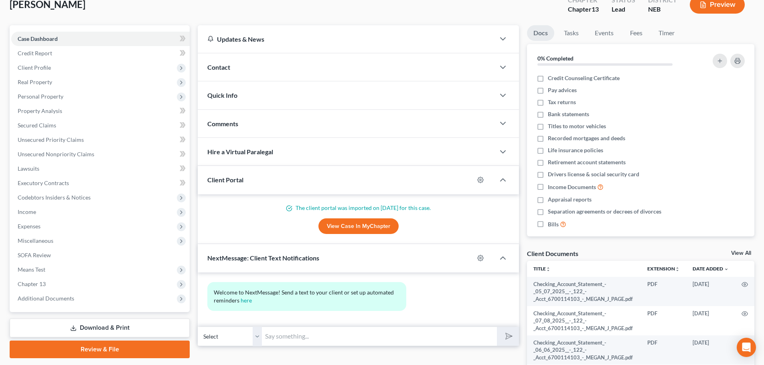
scroll to position [71, 0]
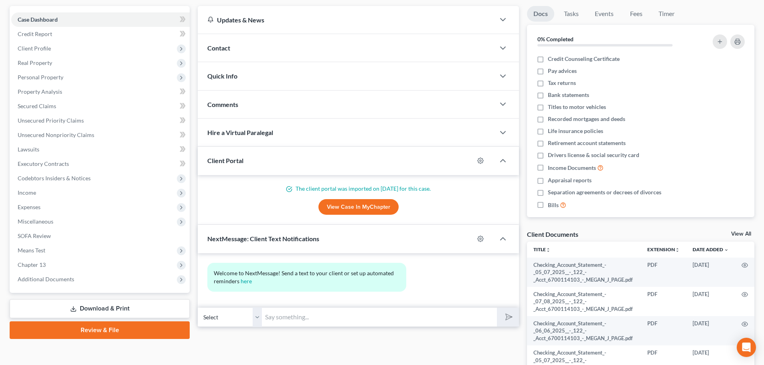
click at [277, 321] on input "text" at bounding box center [379, 318] width 235 height 20
type input "P"
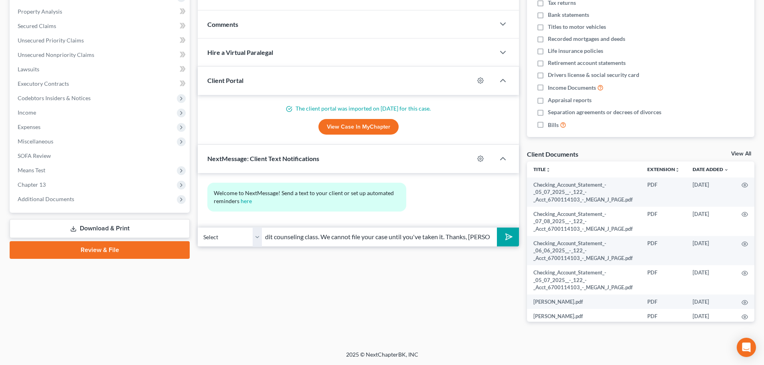
scroll to position [0, 154]
type input "[PERSON_NAME], please be sure to take your 1st credit counseling class. We cann…"
click at [514, 238] on button "submit" at bounding box center [508, 237] width 22 height 19
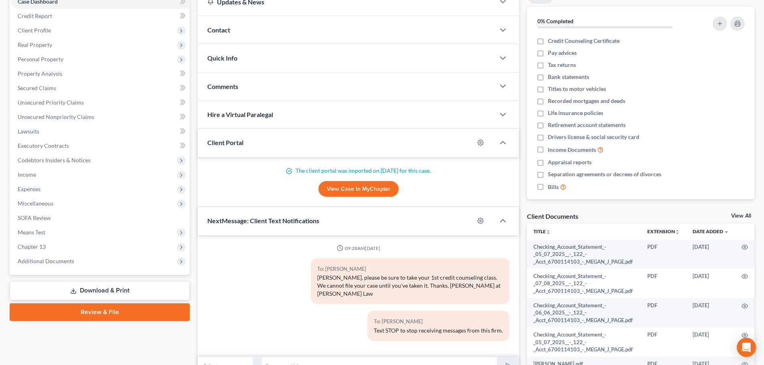
scroll to position [120, 0]
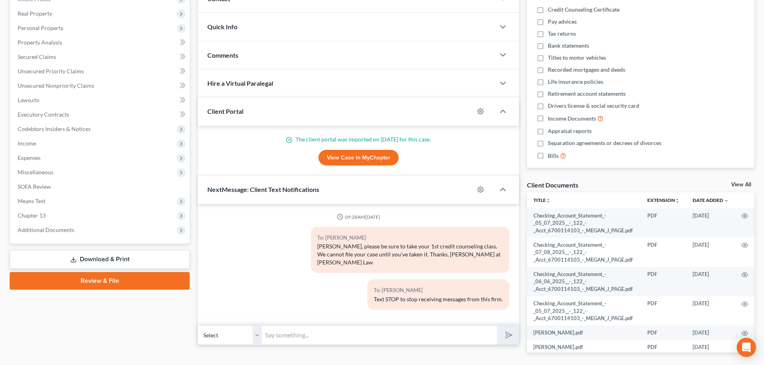
click at [304, 328] on input "text" at bounding box center [379, 336] width 235 height 20
type input "[DOMAIN_NAME] (attorney code LL19915)"
click at [511, 333] on button "submit" at bounding box center [508, 335] width 22 height 19
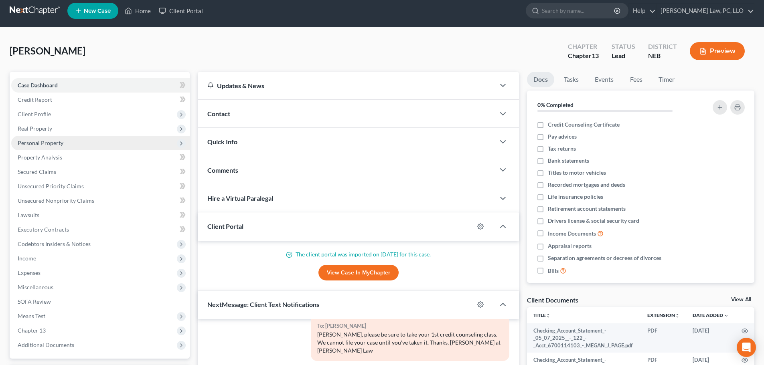
scroll to position [0, 0]
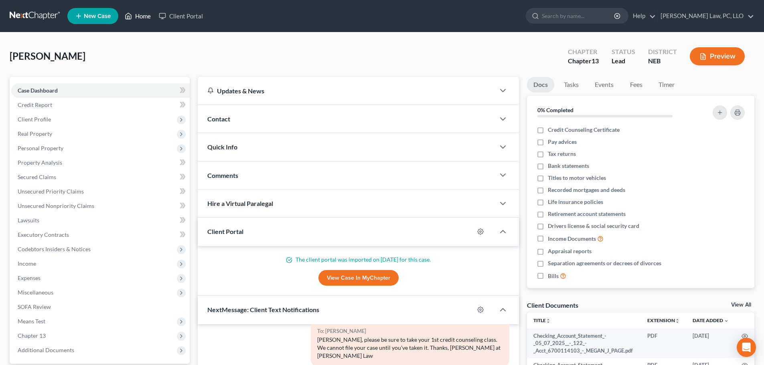
click at [150, 17] on link "Home" at bounding box center [138, 16] width 34 height 14
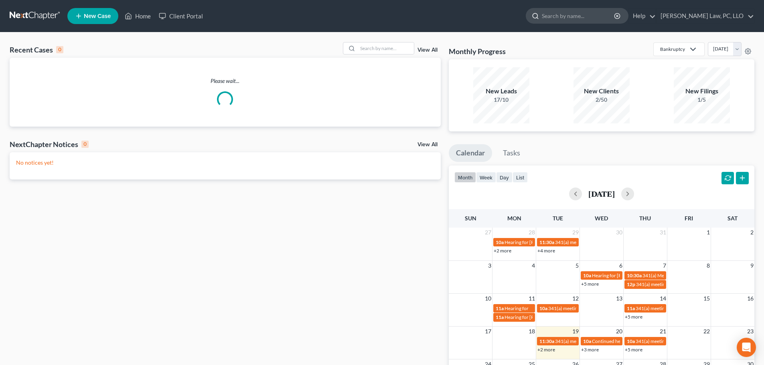
click at [582, 16] on input "search" at bounding box center [578, 15] width 73 height 15
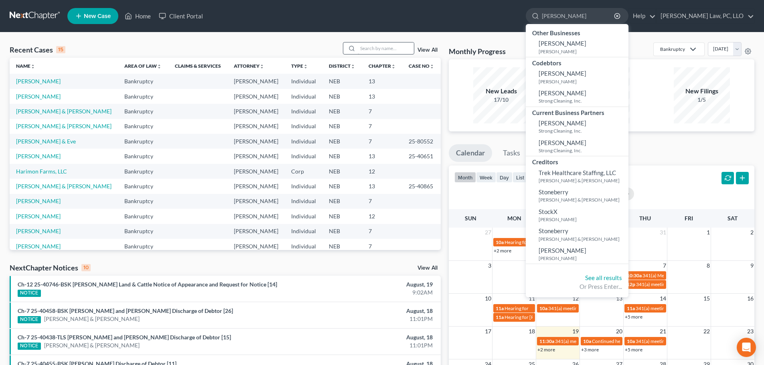
type input "[PERSON_NAME]"
click at [371, 50] on input "search" at bounding box center [386, 49] width 56 height 12
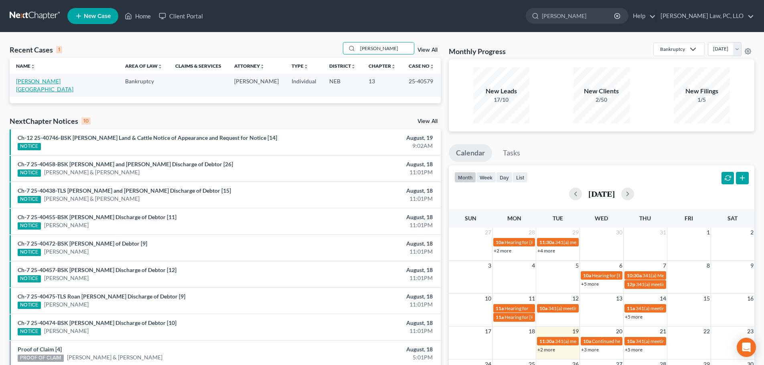
type input "[PERSON_NAME]"
click at [31, 81] on link "[PERSON_NAME][GEOGRAPHIC_DATA]" at bounding box center [44, 85] width 57 height 15
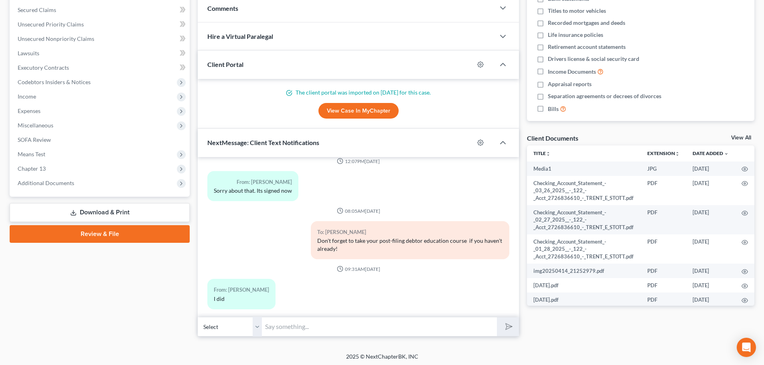
scroll to position [169, 0]
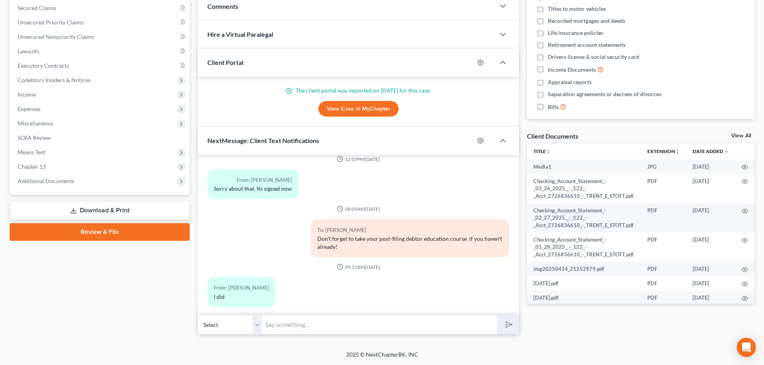
click at [282, 330] on input "text" at bounding box center [379, 325] width 235 height 20
click at [302, 324] on input "text" at bounding box center [379, 325] width 235 height 20
type input "It was received. Thank you!"
click at [507, 325] on icon "submit" at bounding box center [507, 324] width 11 height 11
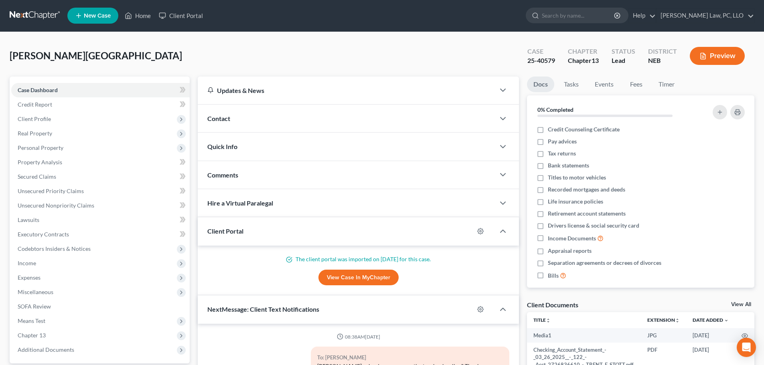
scroll to position [0, 0]
click at [130, 18] on icon at bounding box center [128, 16] width 7 height 10
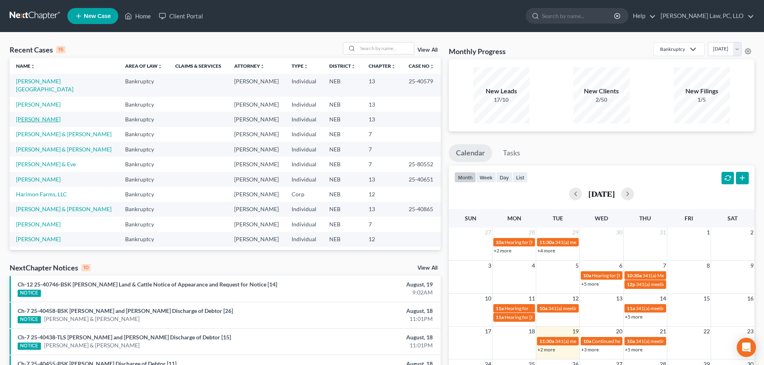
click at [47, 116] on link "[PERSON_NAME]" at bounding box center [38, 119] width 45 height 7
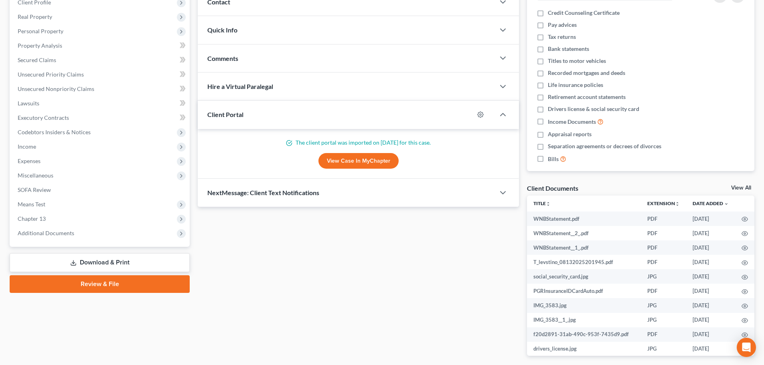
scroll to position [71, 0]
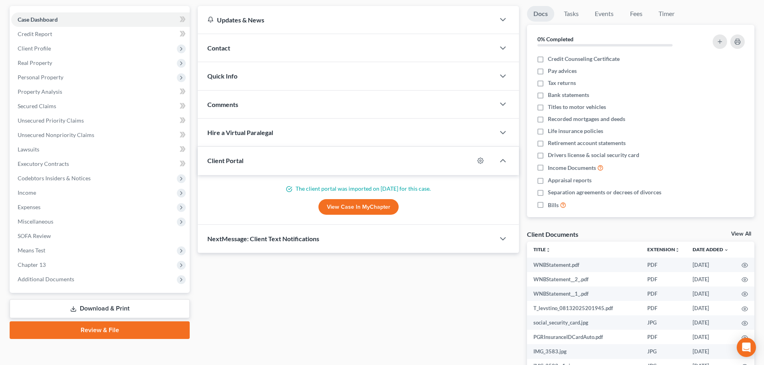
click at [241, 50] on div "Contact" at bounding box center [346, 48] width 297 height 28
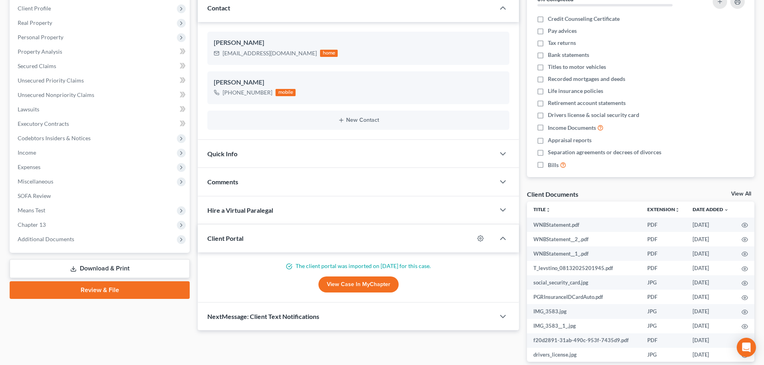
click at [280, 321] on div "NextMessage: Client Text Notifications" at bounding box center [346, 317] width 297 height 28
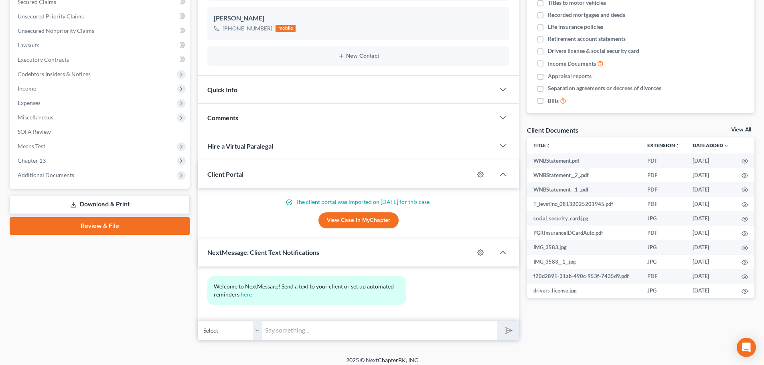
scroll to position [181, 0]
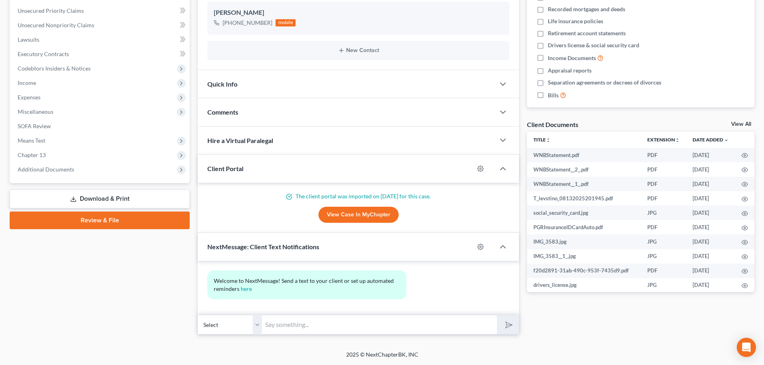
drag, startPoint x: 284, startPoint y: 323, endPoint x: 275, endPoint y: 316, distance: 11.7
click at [282, 323] on input "text" at bounding box center [379, 325] width 235 height 20
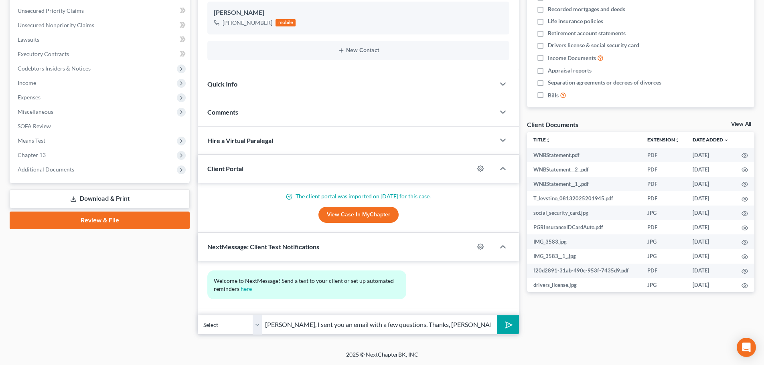
type input "[PERSON_NAME], I sent you an email with a few questions. Thanks, [PERSON_NAME] …"
click at [505, 329] on icon "submit" at bounding box center [507, 325] width 11 height 11
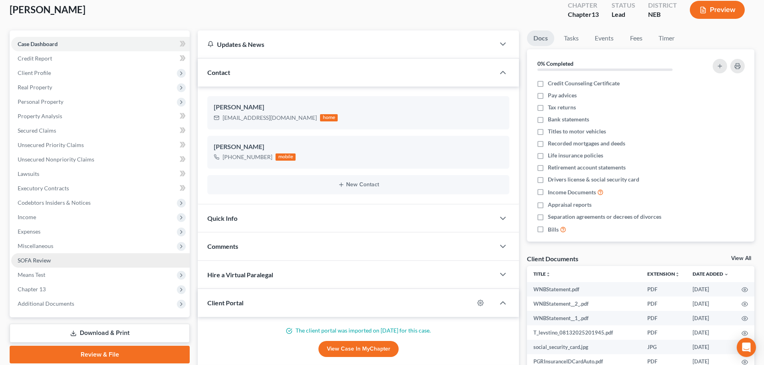
scroll to position [20, 0]
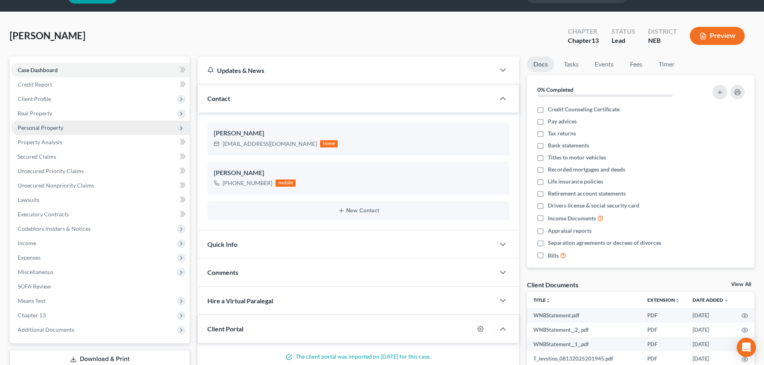
click at [86, 127] on span "Personal Property" at bounding box center [100, 128] width 178 height 14
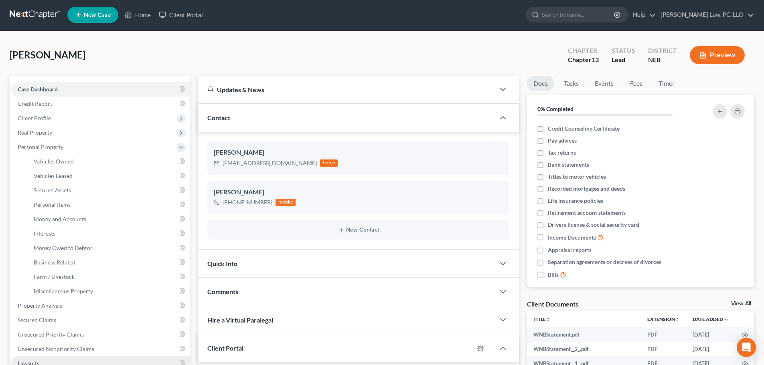
scroll to position [0, 0]
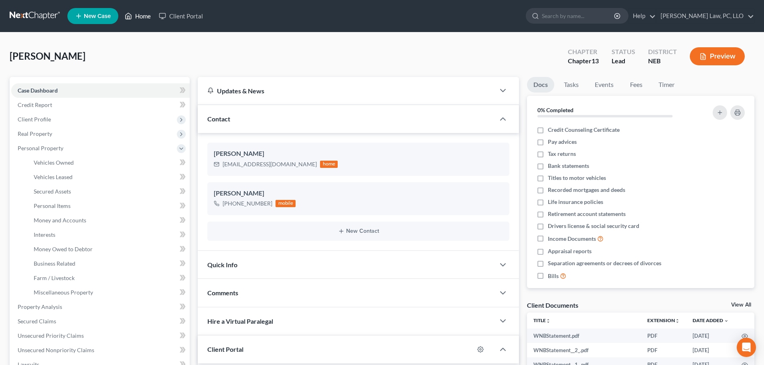
click at [146, 19] on link "Home" at bounding box center [138, 16] width 34 height 14
